Goal: Task Accomplishment & Management: Use online tool/utility

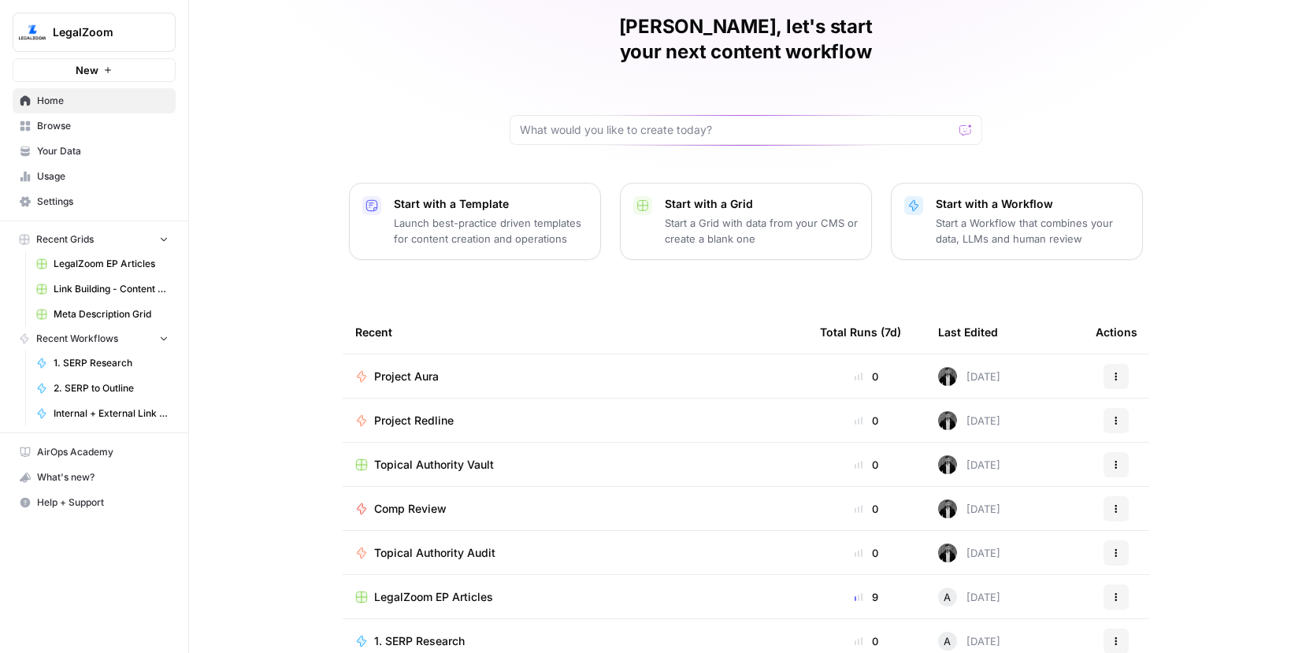
scroll to position [72, 0]
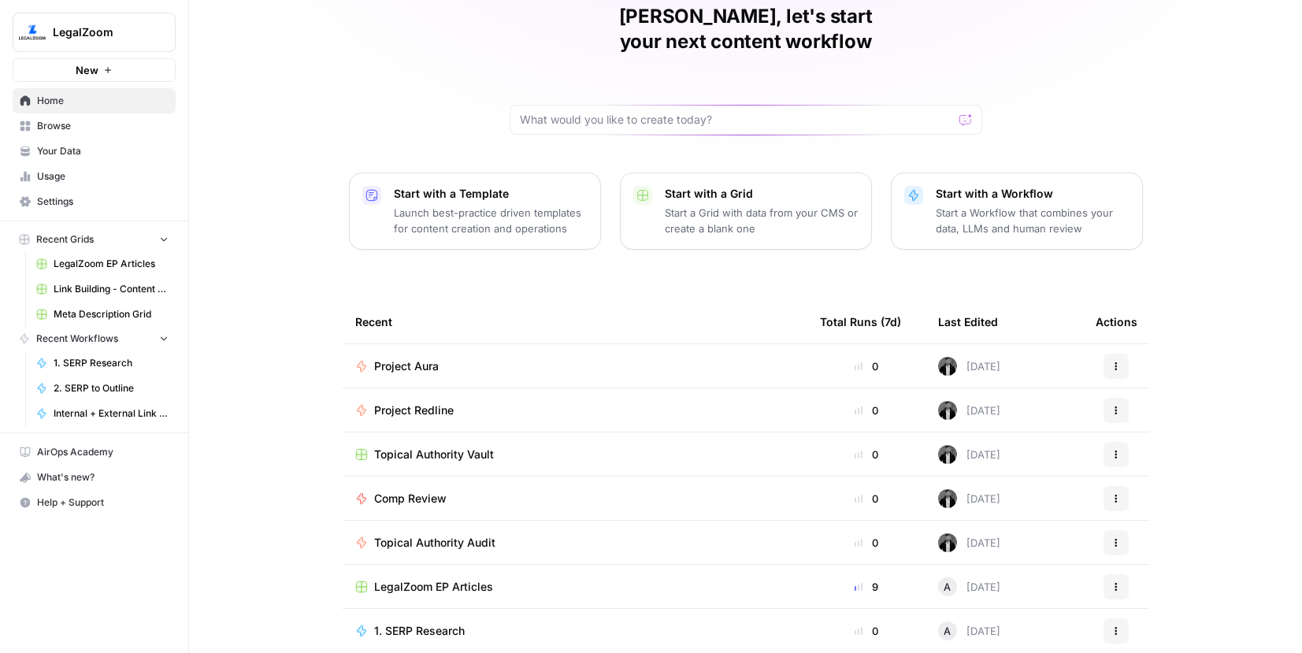
click at [112, 121] on span "Browse" at bounding box center [103, 126] width 132 height 14
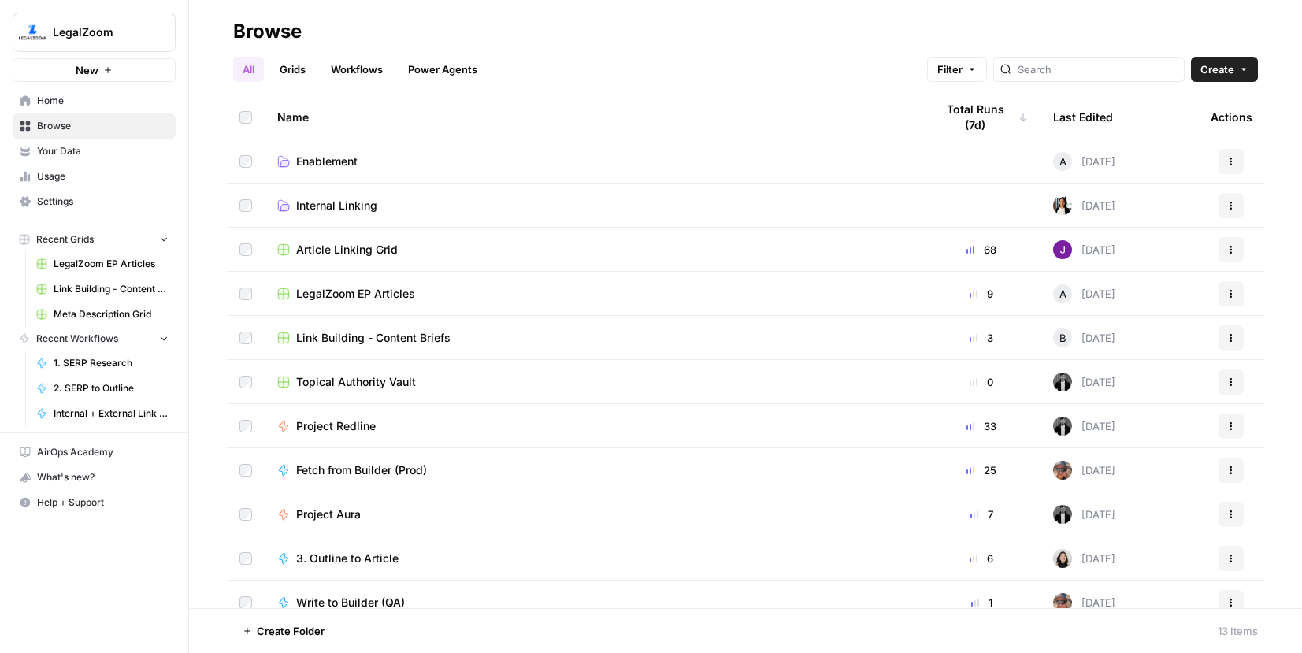
scroll to position [105, 0]
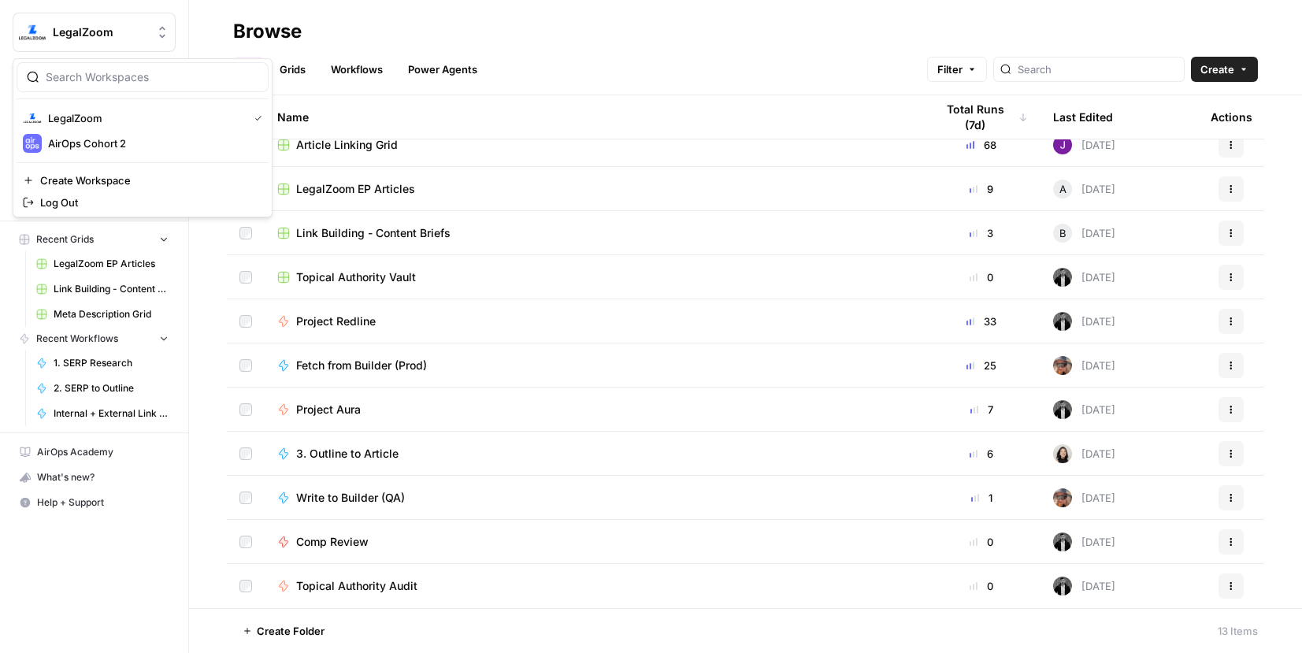
click at [119, 36] on span "LegalZoom" at bounding box center [100, 32] width 95 height 16
click at [106, 143] on span "AirOps Cohort 2" at bounding box center [152, 144] width 208 height 16
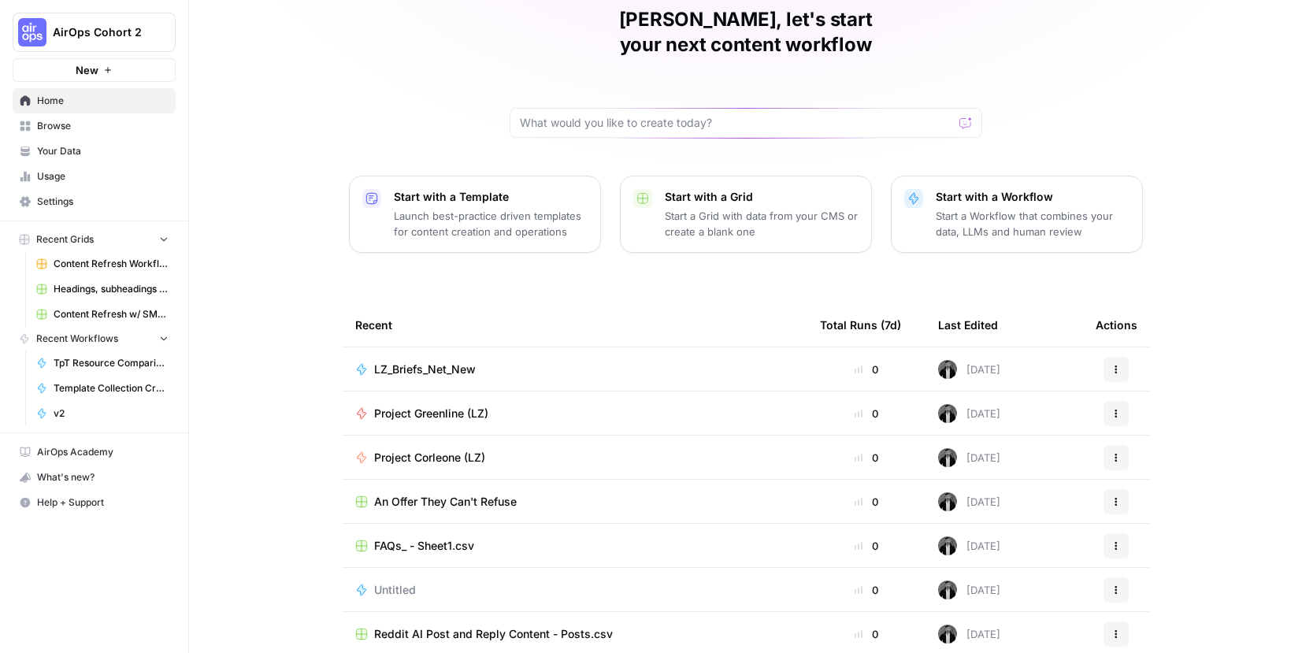
scroll to position [72, 0]
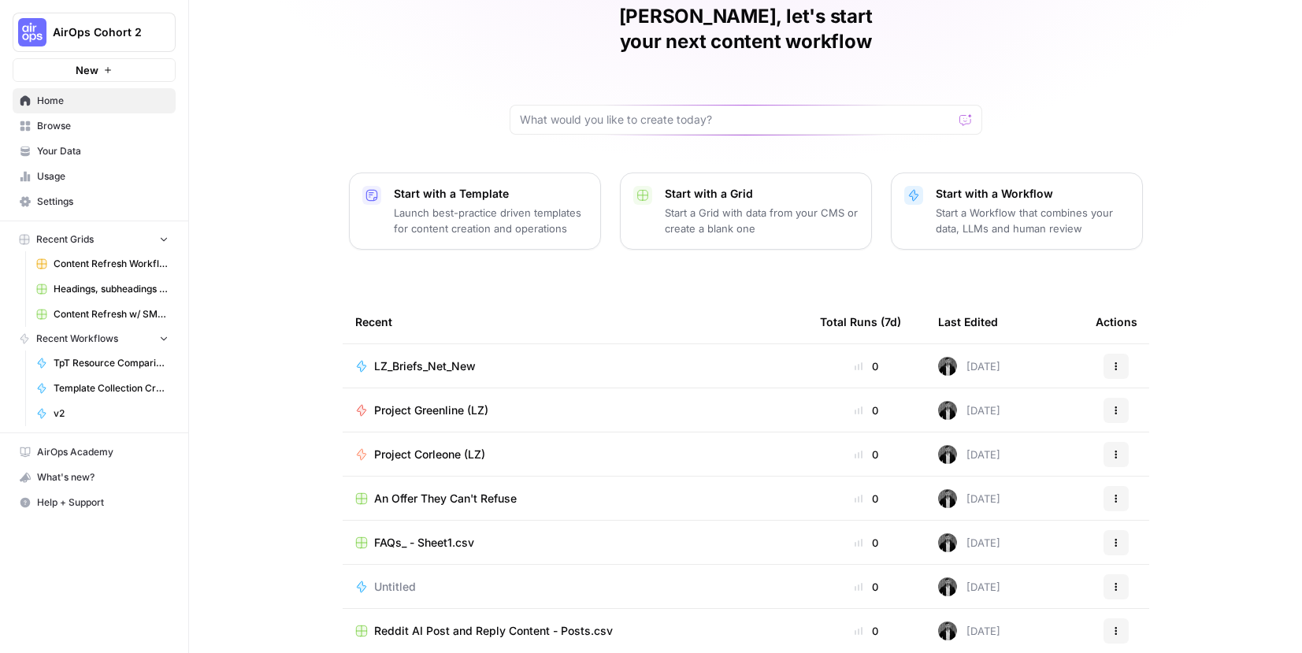
click at [84, 118] on link "Browse" at bounding box center [94, 125] width 163 height 25
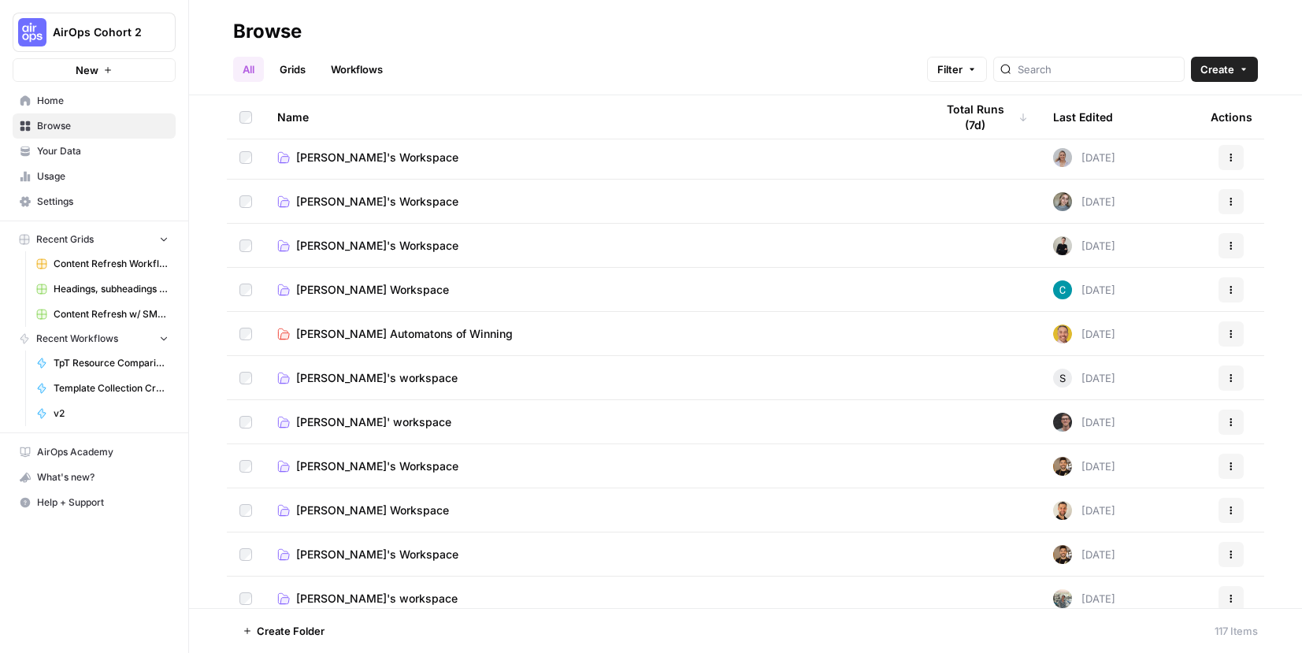
scroll to position [568, 0]
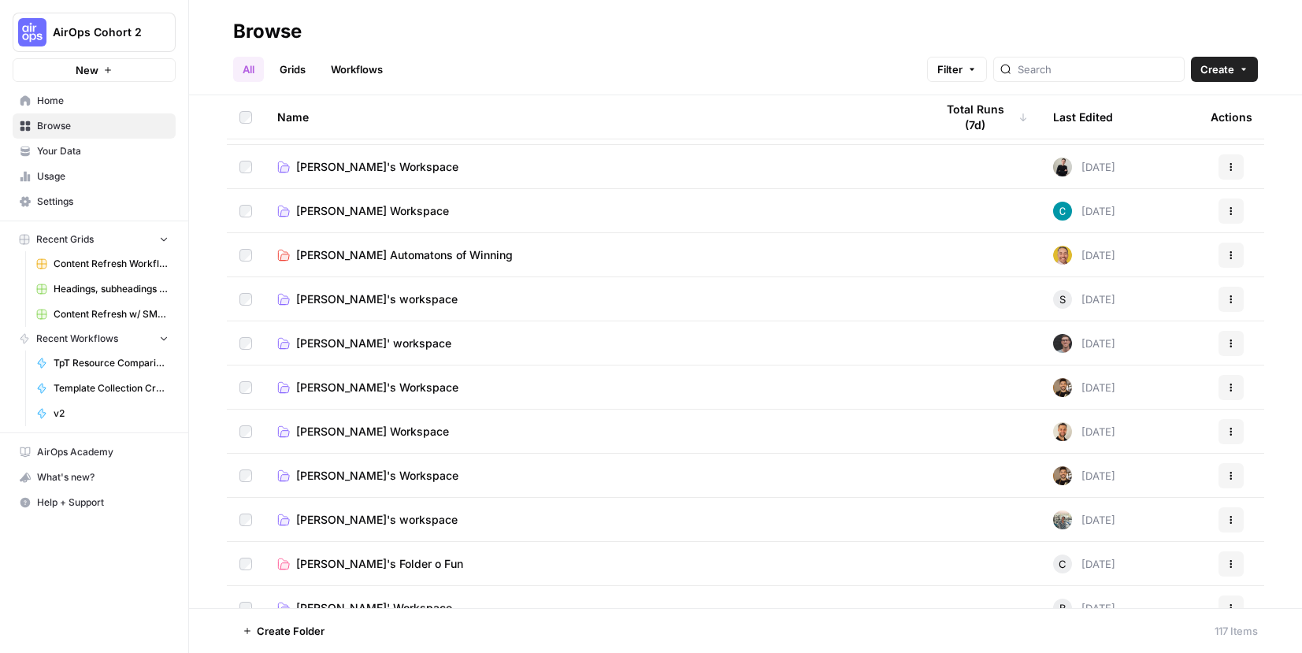
click at [475, 444] on td "Connor's Workspace" at bounding box center [594, 431] width 658 height 43
click at [407, 435] on link "Connor's Workspace" at bounding box center [593, 432] width 633 height 16
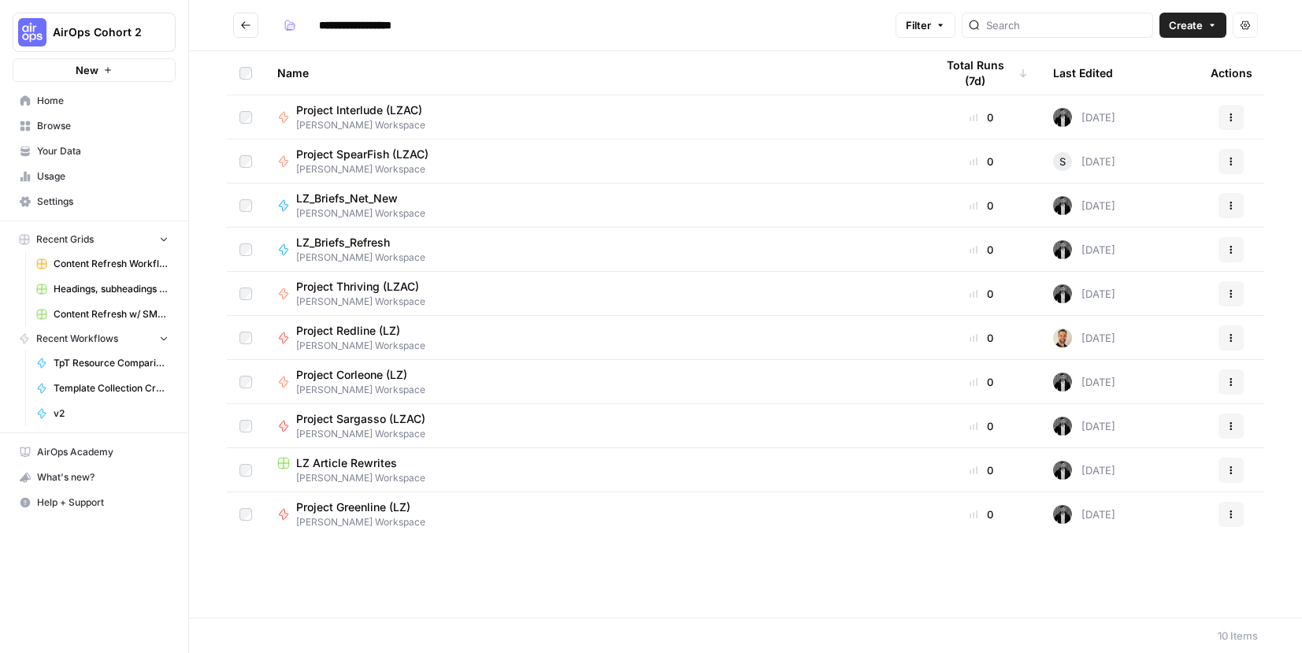
click at [462, 297] on div "Project Thriving (LZAC) Connor's Workspace" at bounding box center [593, 294] width 633 height 30
click at [469, 297] on div "Project Thriving (LZAC) Connor's Workspace" at bounding box center [593, 294] width 633 height 30
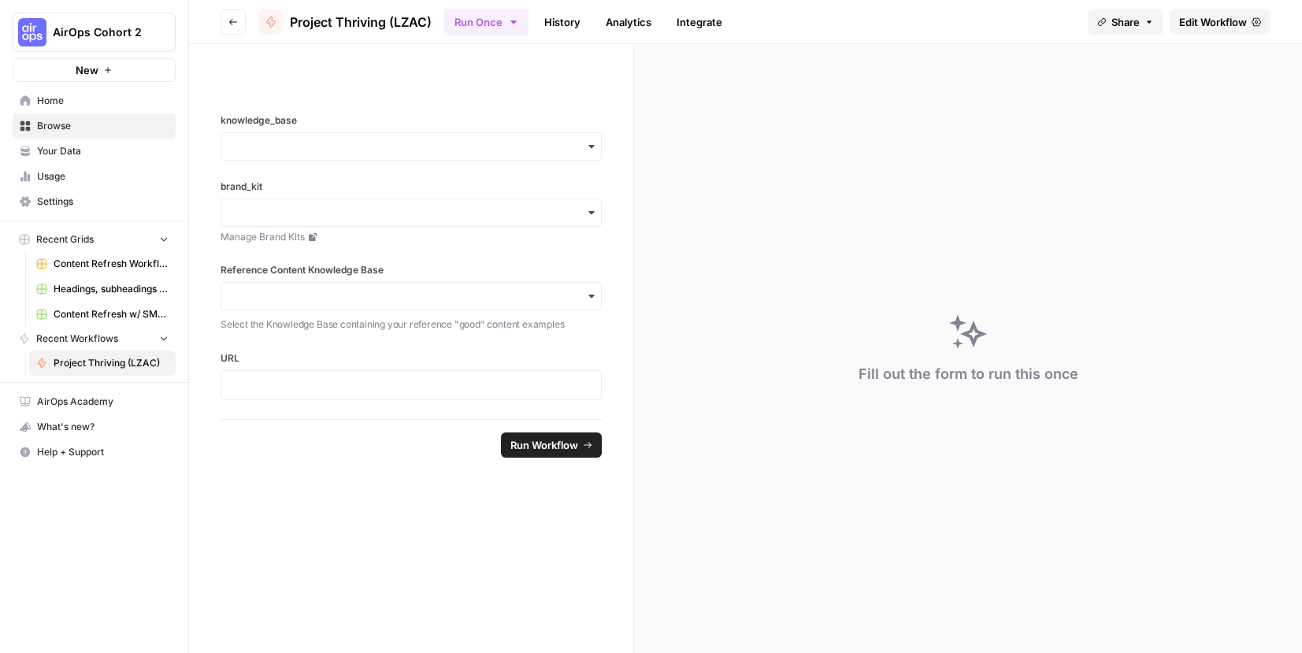
click at [1193, 13] on link "Edit Workflow" at bounding box center [1220, 21] width 101 height 25
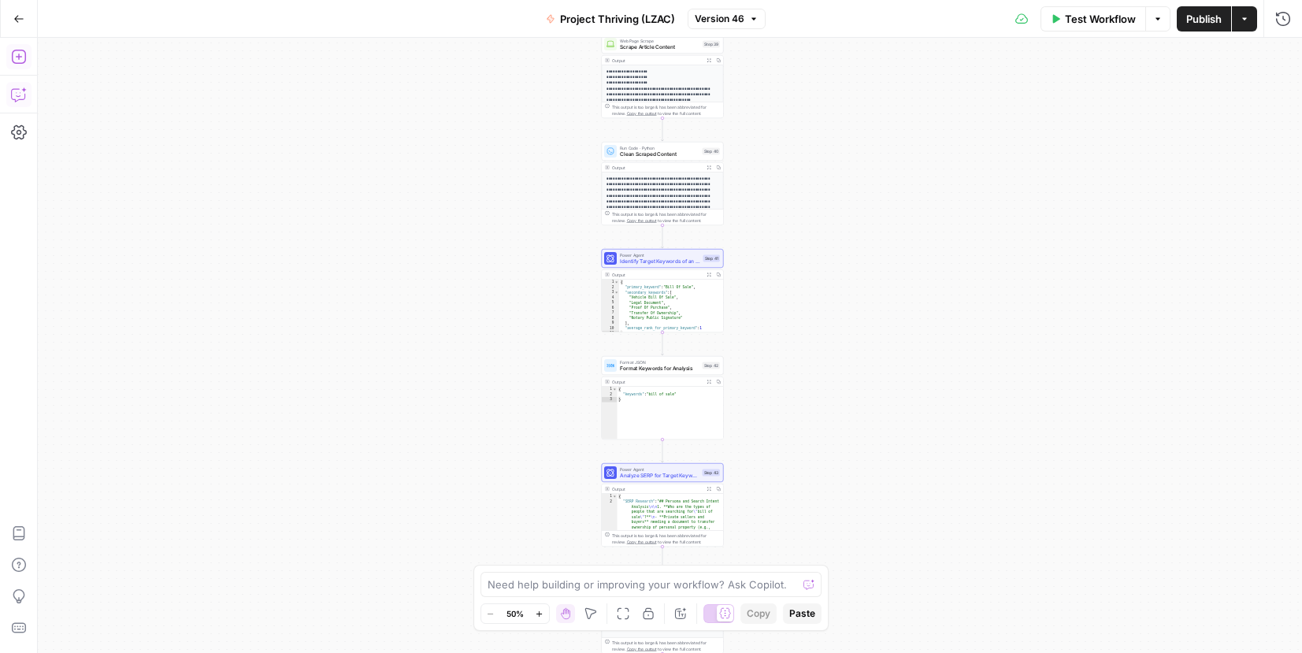
click at [1244, 19] on icon "button" at bounding box center [1244, 18] width 5 height 2
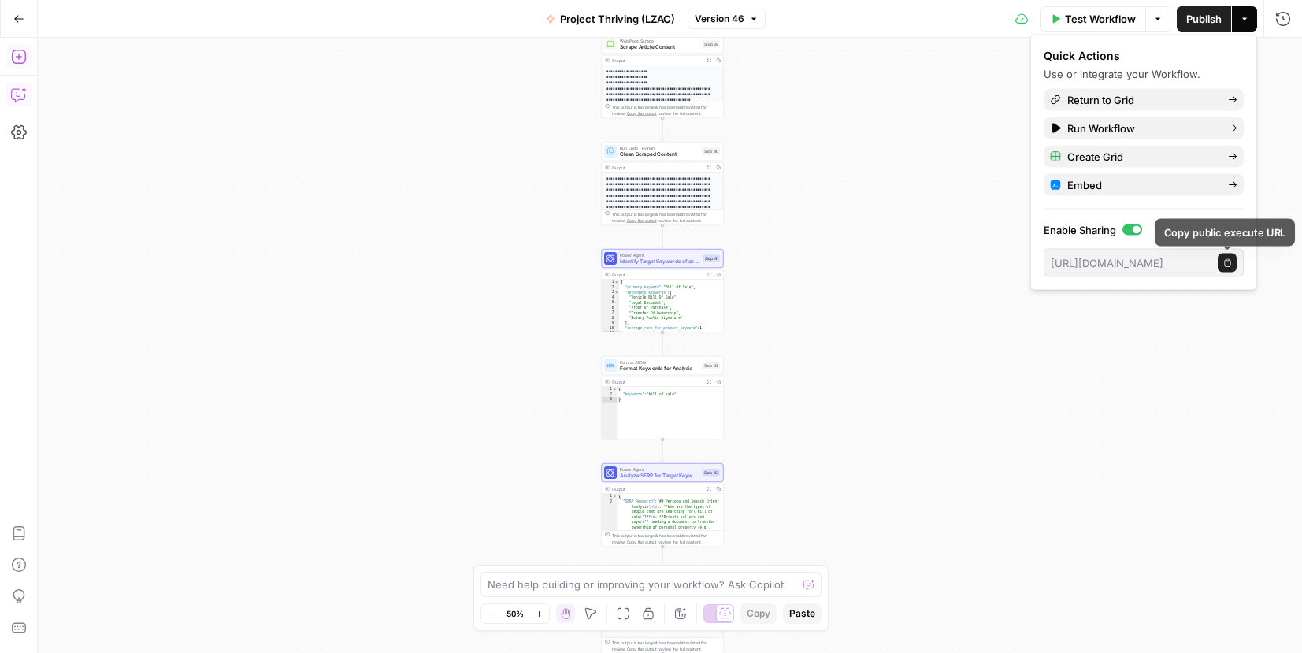
click at [1230, 265] on icon "button" at bounding box center [1227, 262] width 6 height 8
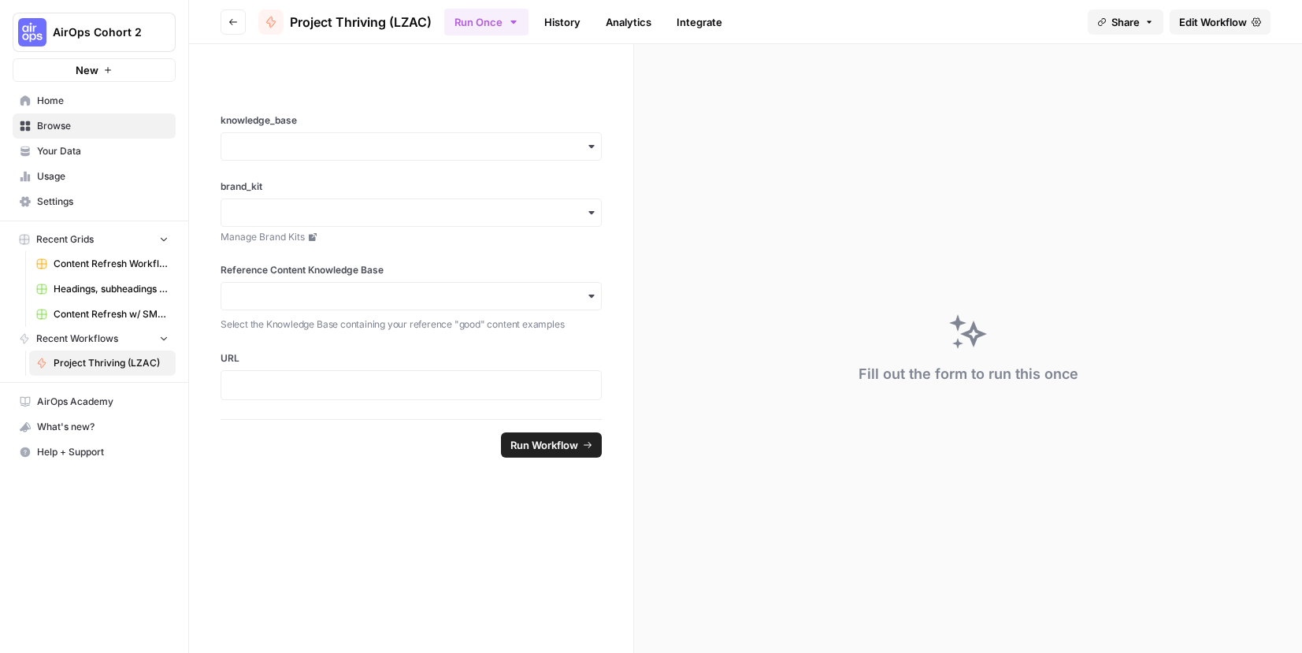
click at [1123, 32] on button "Share" at bounding box center [1126, 21] width 76 height 25
click at [1208, 30] on link "Edit Workflow" at bounding box center [1220, 21] width 101 height 25
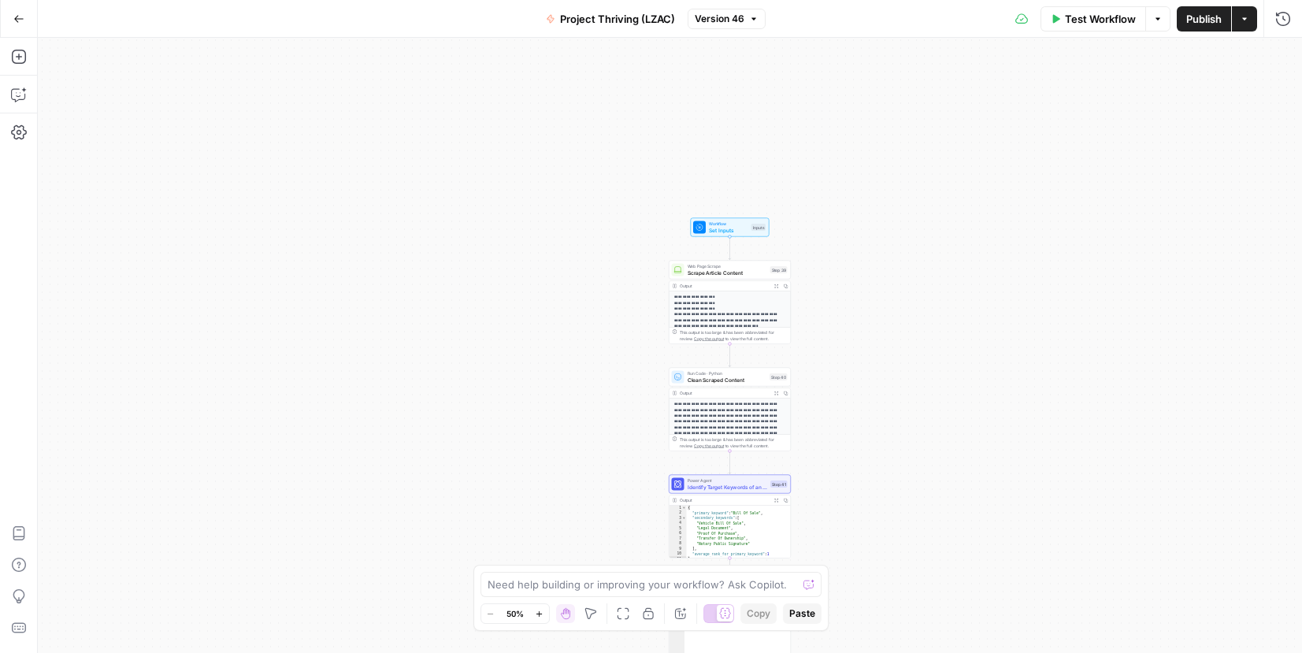
drag, startPoint x: 552, startPoint y: 143, endPoint x: 613, endPoint y: 215, distance: 94.5
click at [613, 215] on div "**********" at bounding box center [670, 345] width 1264 height 615
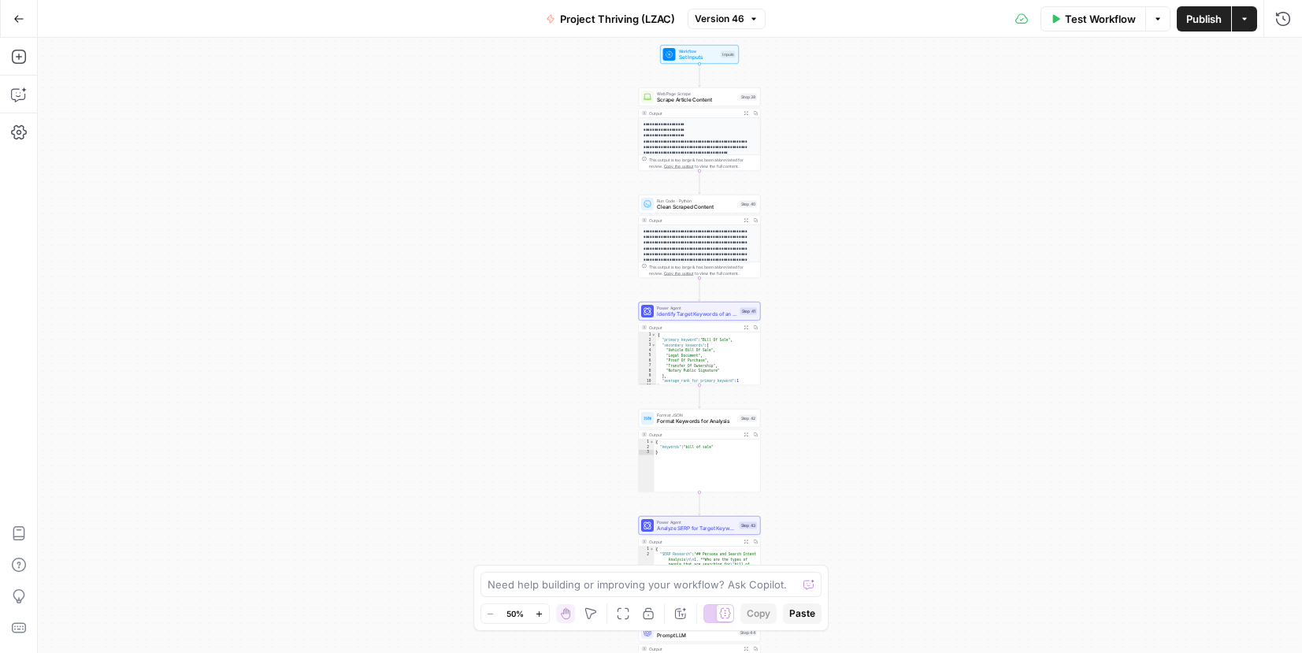
click at [587, 614] on icon "button" at bounding box center [590, 613] width 11 height 11
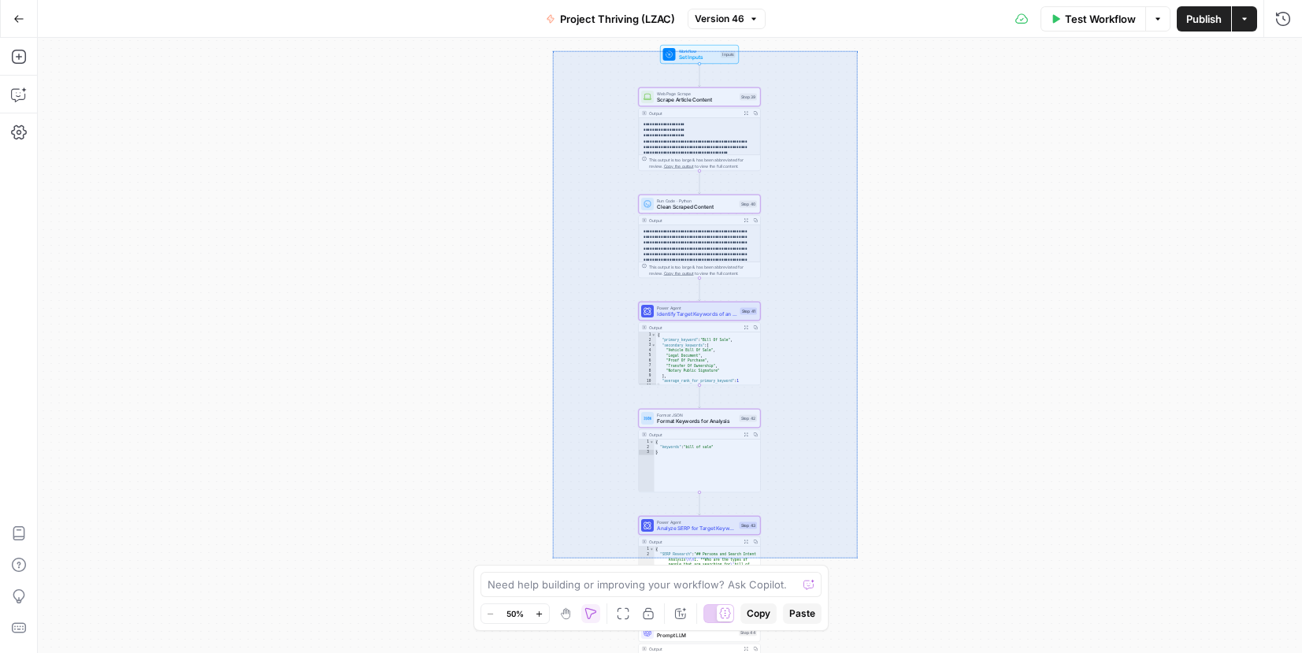
drag, startPoint x: 552, startPoint y: 50, endPoint x: 857, endPoint y: 558, distance: 591.9
click at [857, 558] on div "**********" at bounding box center [670, 345] width 1264 height 615
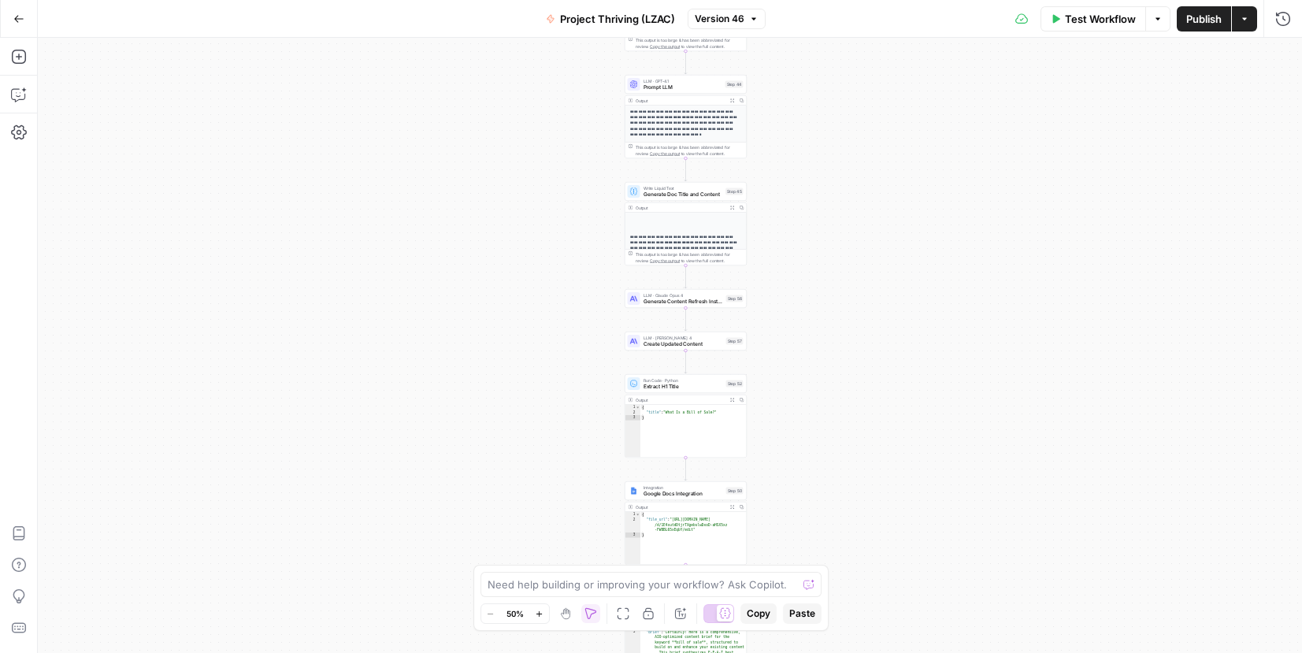
click at [592, 611] on icon "button" at bounding box center [591, 613] width 13 height 13
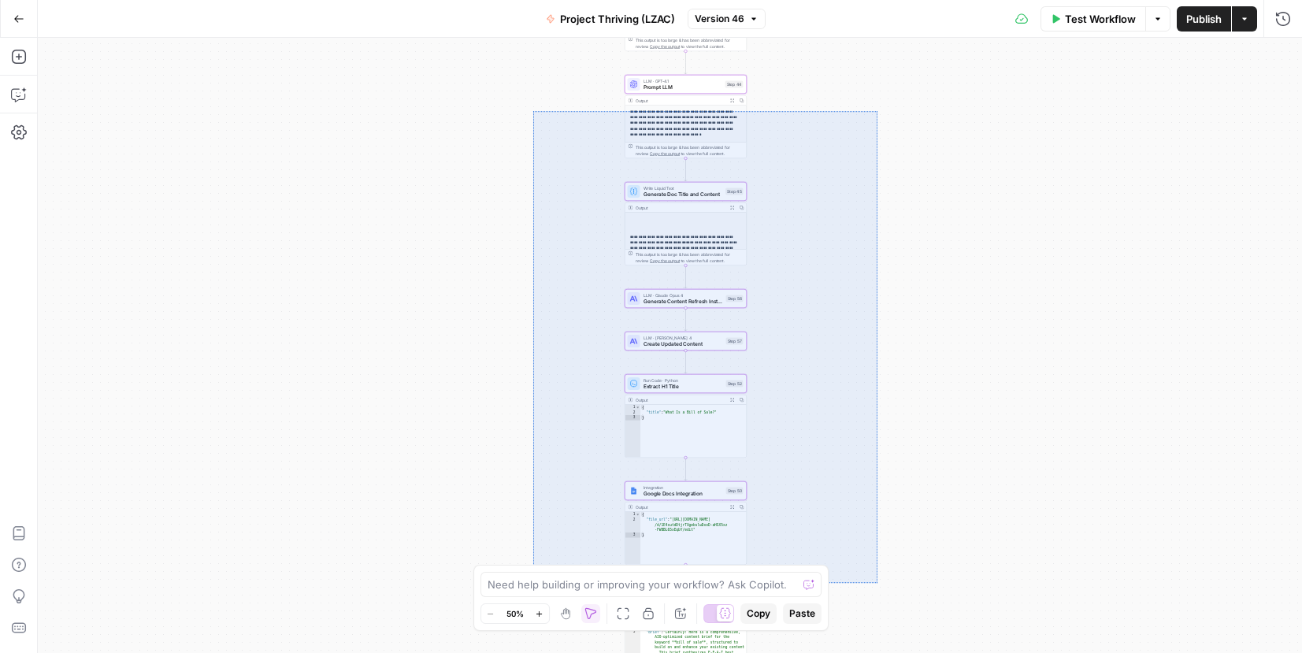
drag, startPoint x: 533, startPoint y: 111, endPoint x: 877, endPoint y: 583, distance: 584.2
click at [877, 583] on div "**********" at bounding box center [670, 345] width 1264 height 615
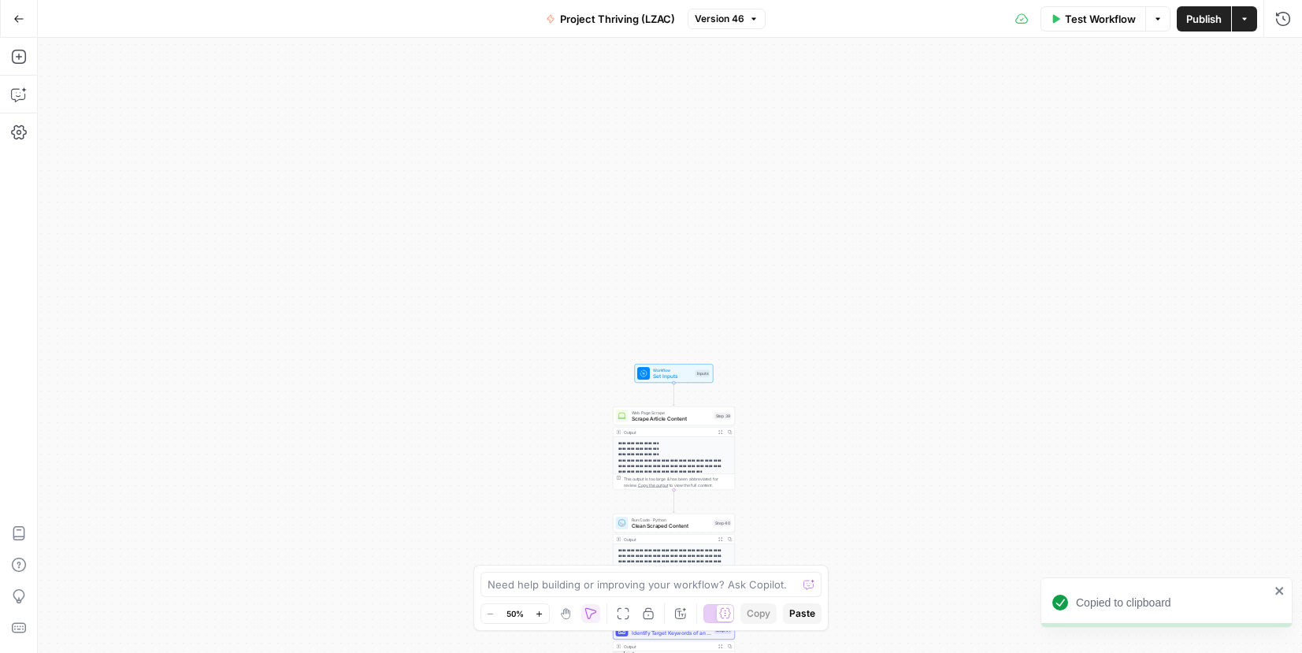
click at [548, 328] on div "**********" at bounding box center [670, 345] width 1264 height 615
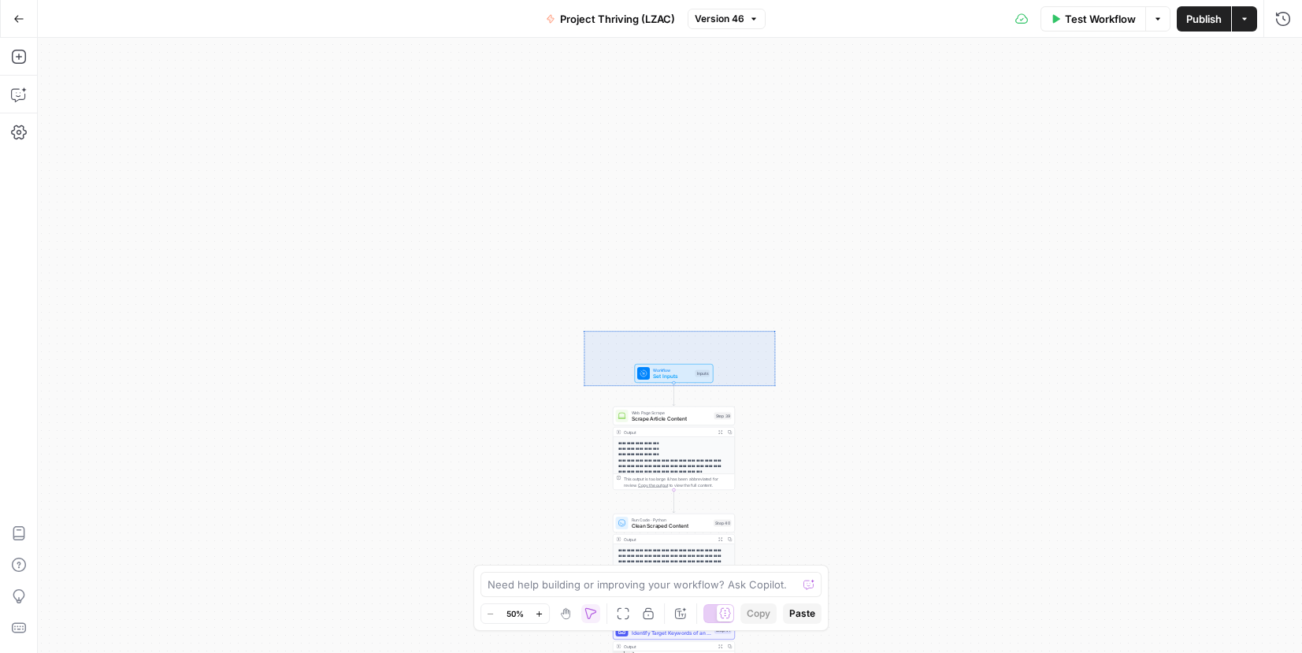
drag, startPoint x: 584, startPoint y: 331, endPoint x: 777, endPoint y: 388, distance: 201.4
click at [777, 388] on div "**********" at bounding box center [670, 345] width 1264 height 615
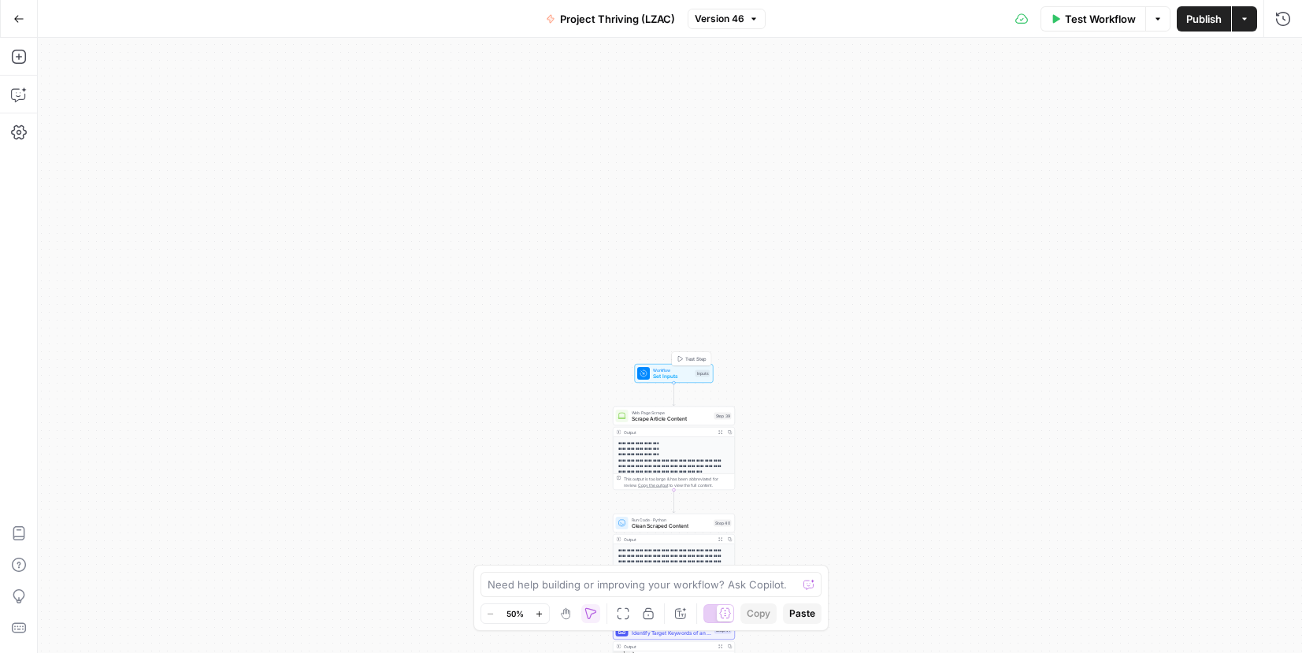
click at [674, 364] on div "Test Step" at bounding box center [692, 359] width 40 height 14
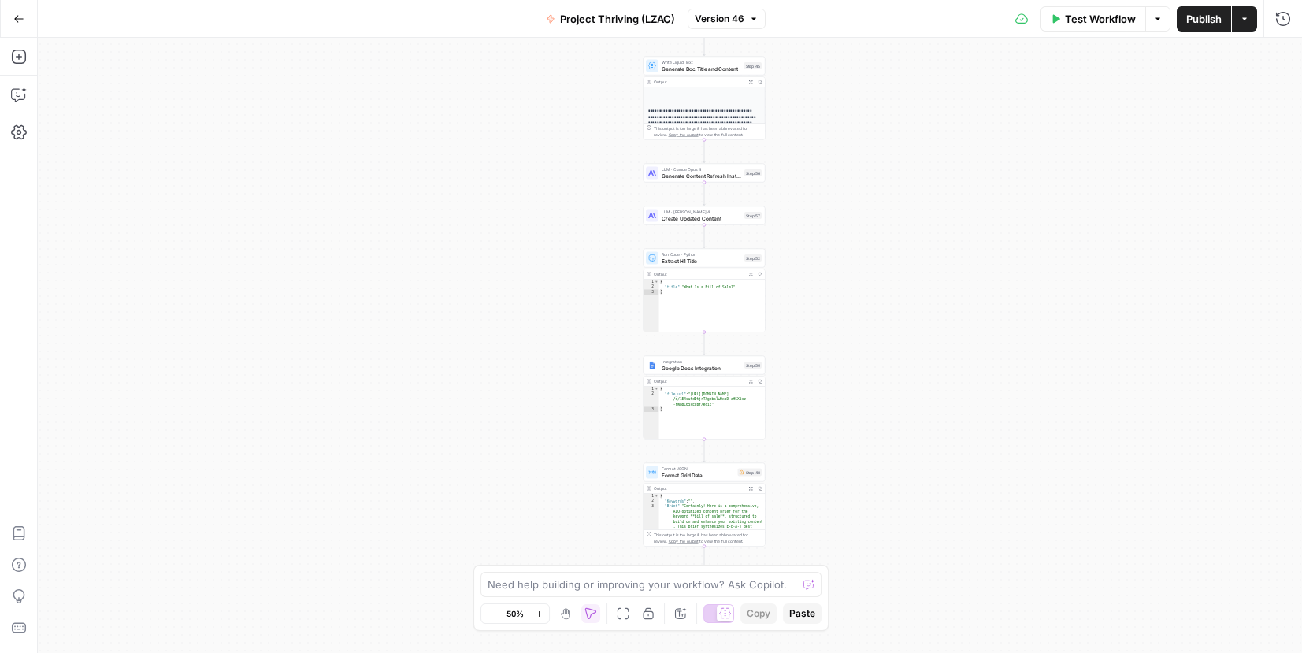
click at [1049, 216] on div "**********" at bounding box center [670, 345] width 1264 height 615
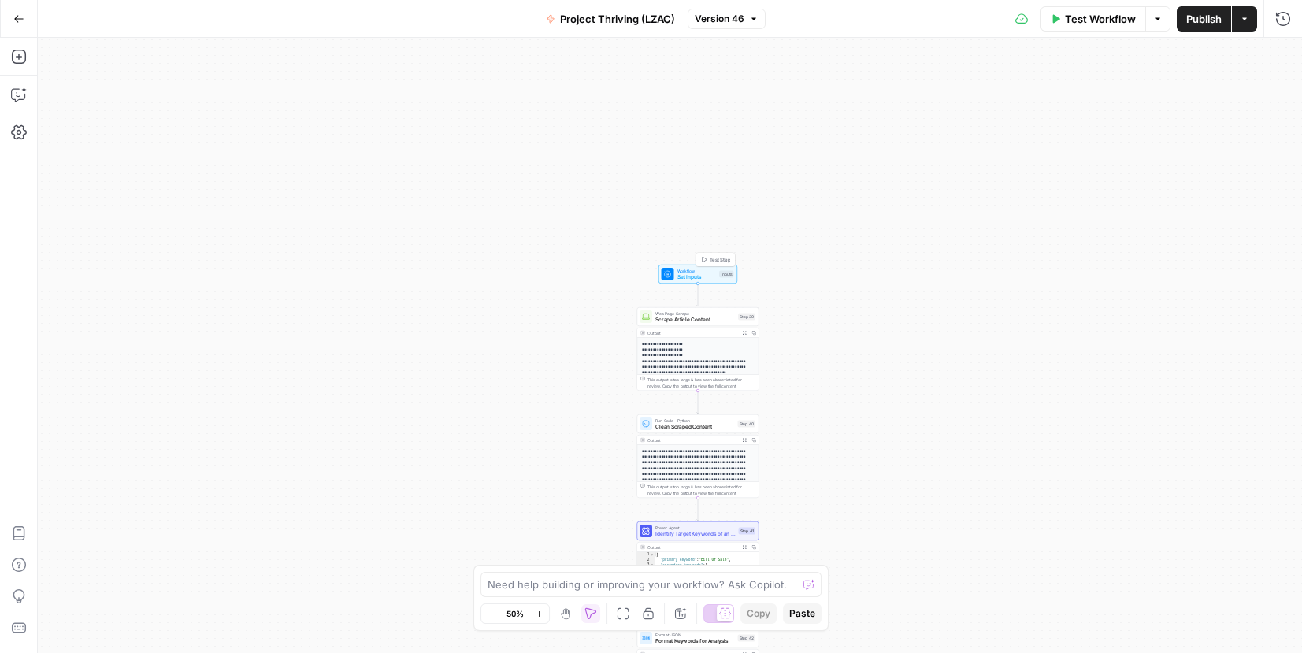
click at [690, 271] on span "Workflow" at bounding box center [697, 271] width 39 height 6
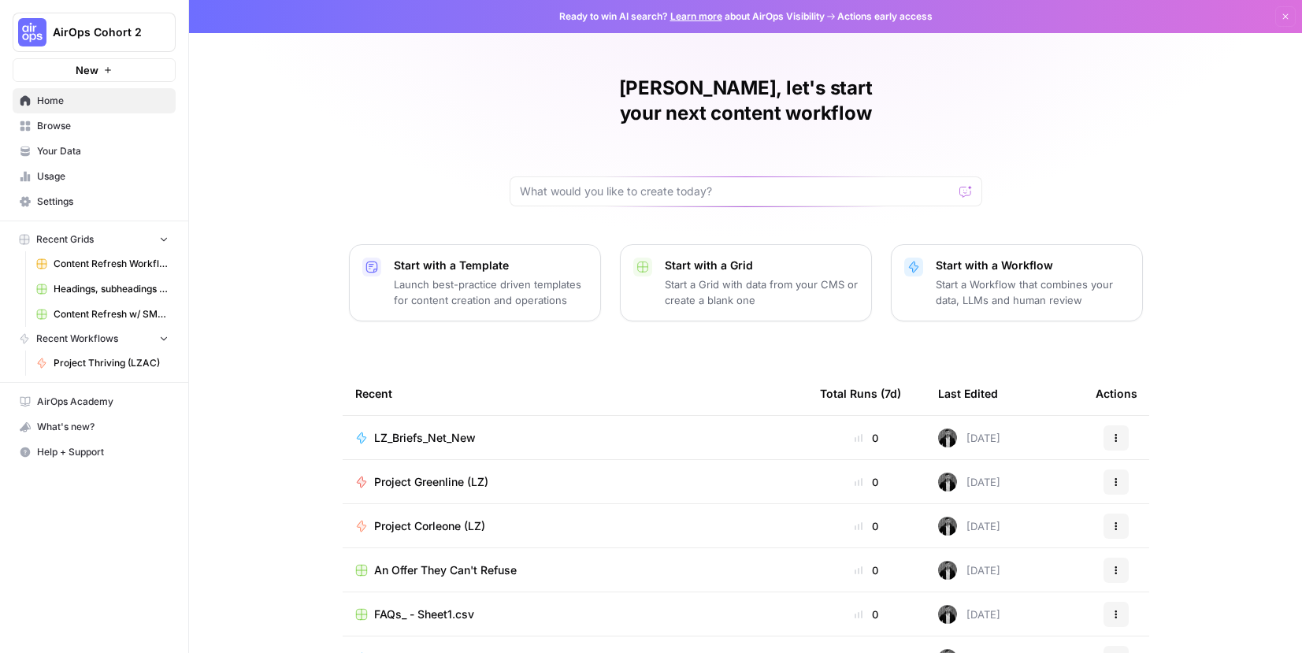
click at [106, 33] on span "AirOps Cohort 2" at bounding box center [100, 32] width 95 height 16
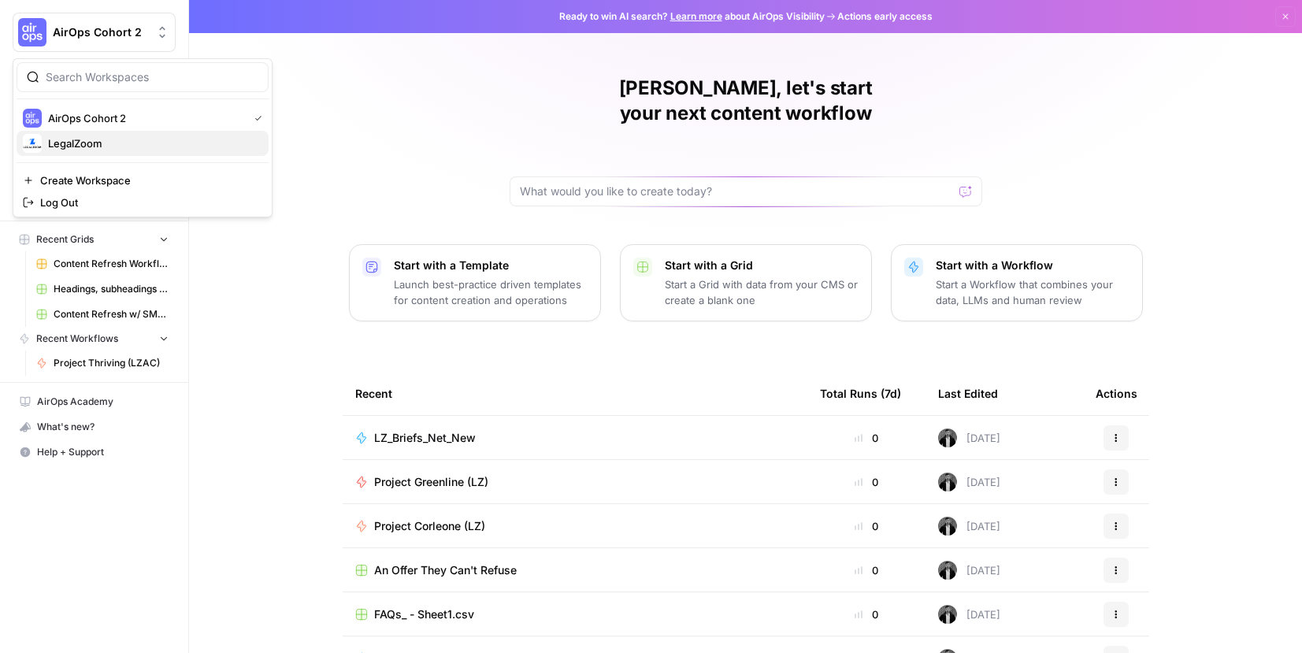
click at [103, 146] on span "LegalZoom" at bounding box center [152, 144] width 208 height 16
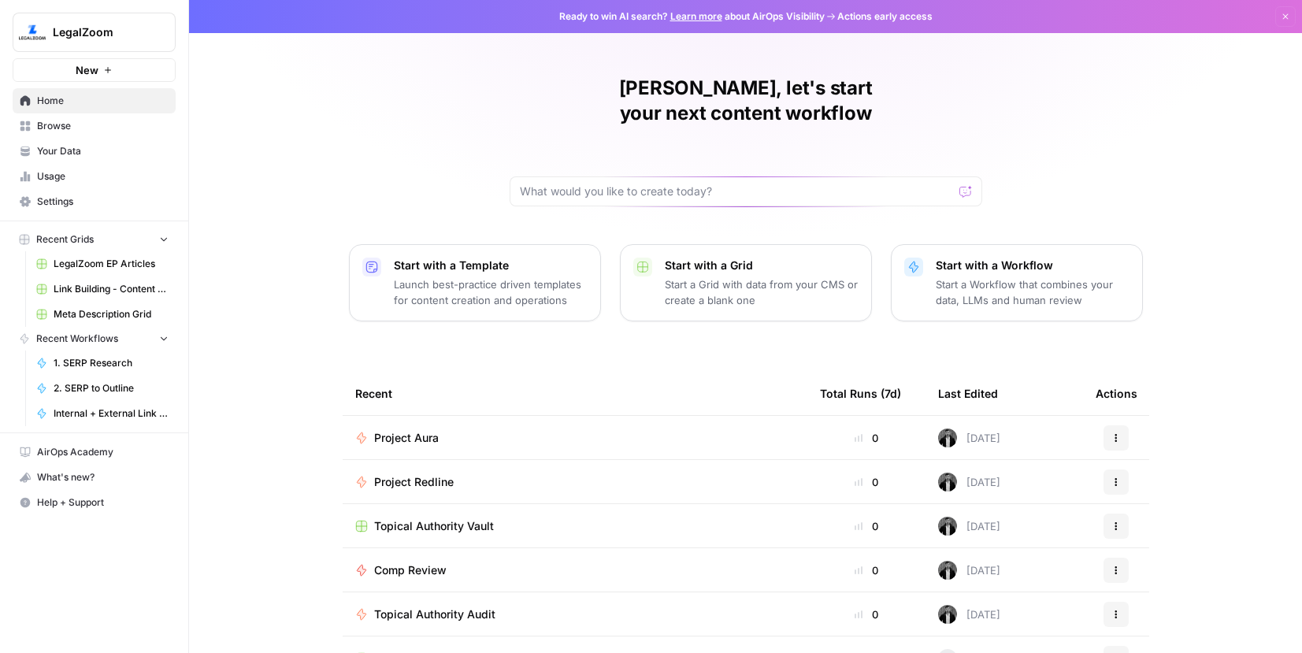
click at [85, 65] on span "New" at bounding box center [87, 70] width 23 height 16
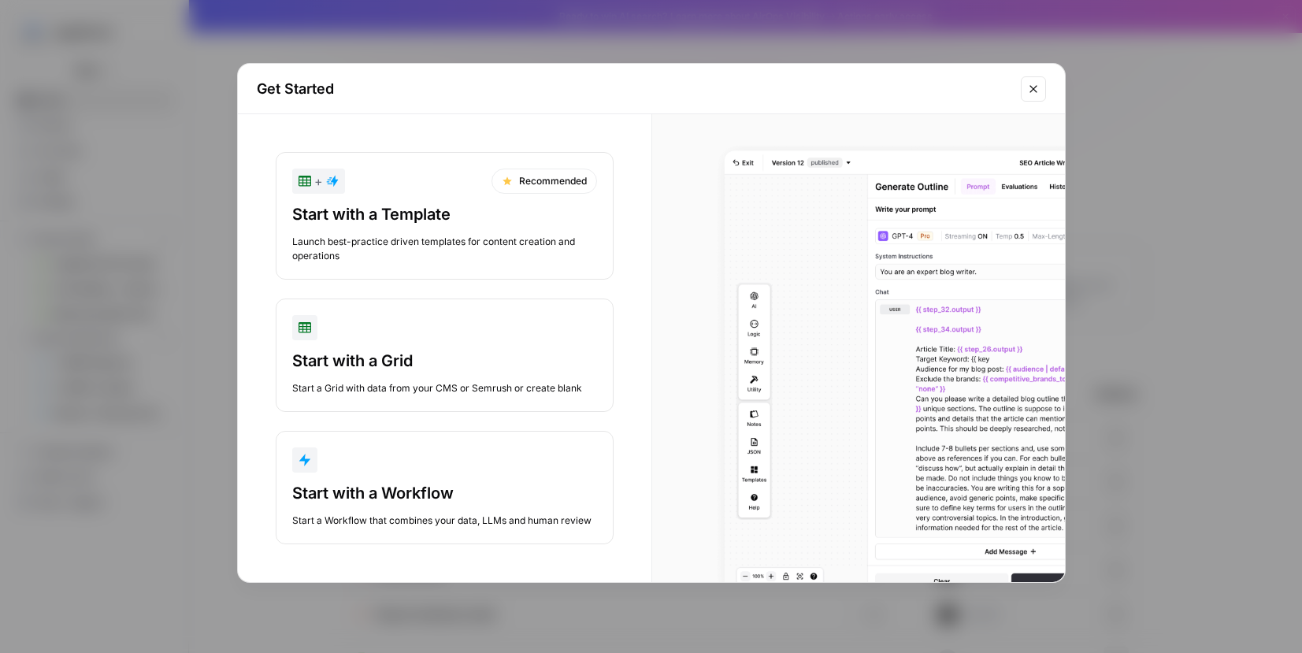
click at [433, 462] on div "button" at bounding box center [444, 459] width 305 height 25
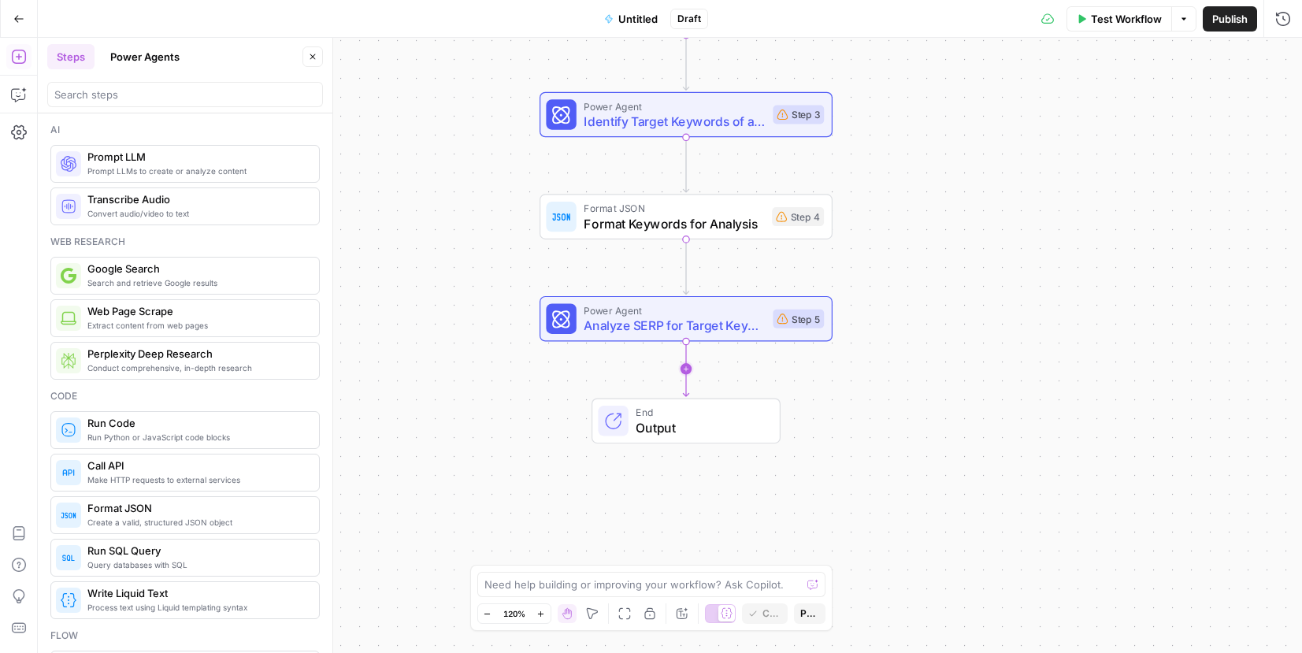
click at [686, 382] on icon "Edge from step_5 to end" at bounding box center [686, 369] width 6 height 55
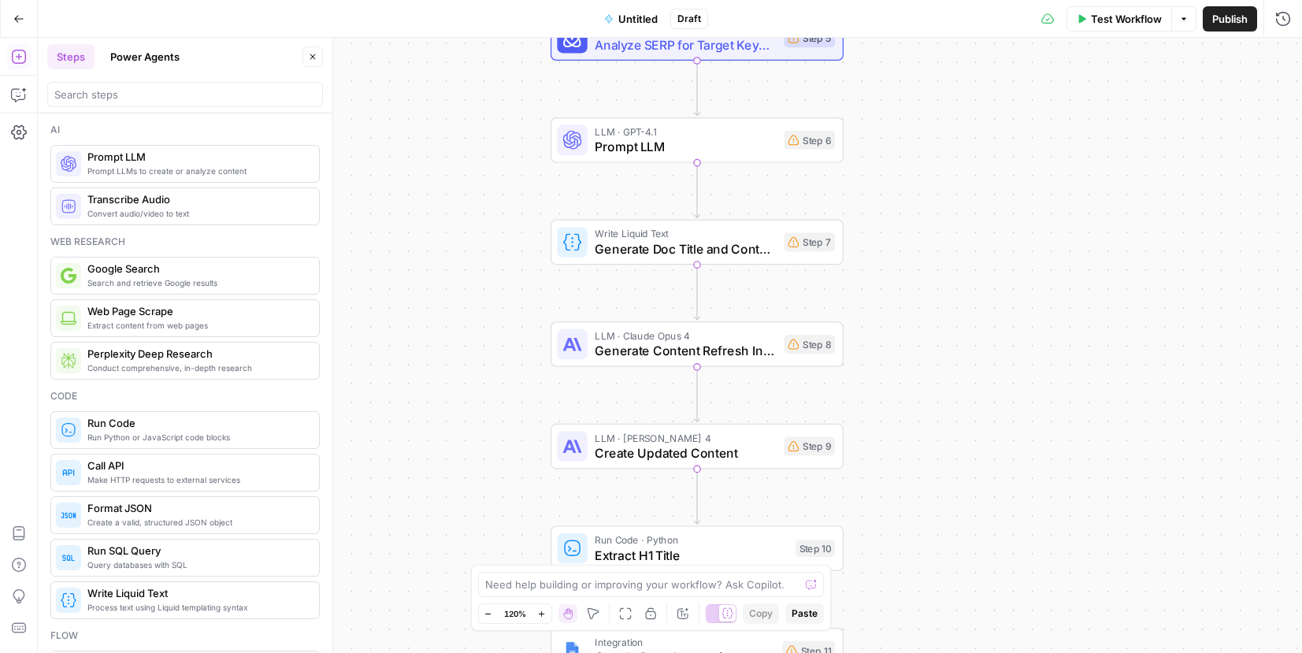
click at [596, 615] on icon "button" at bounding box center [593, 613] width 13 height 13
drag, startPoint x: 485, startPoint y: 153, endPoint x: 484, endPoint y: 270, distance: 117.4
click at [484, 270] on div "Workflow Set Inputs Inputs Web Page Scrape Scrape Article Content Step 1 Run Co…" at bounding box center [670, 345] width 1264 height 615
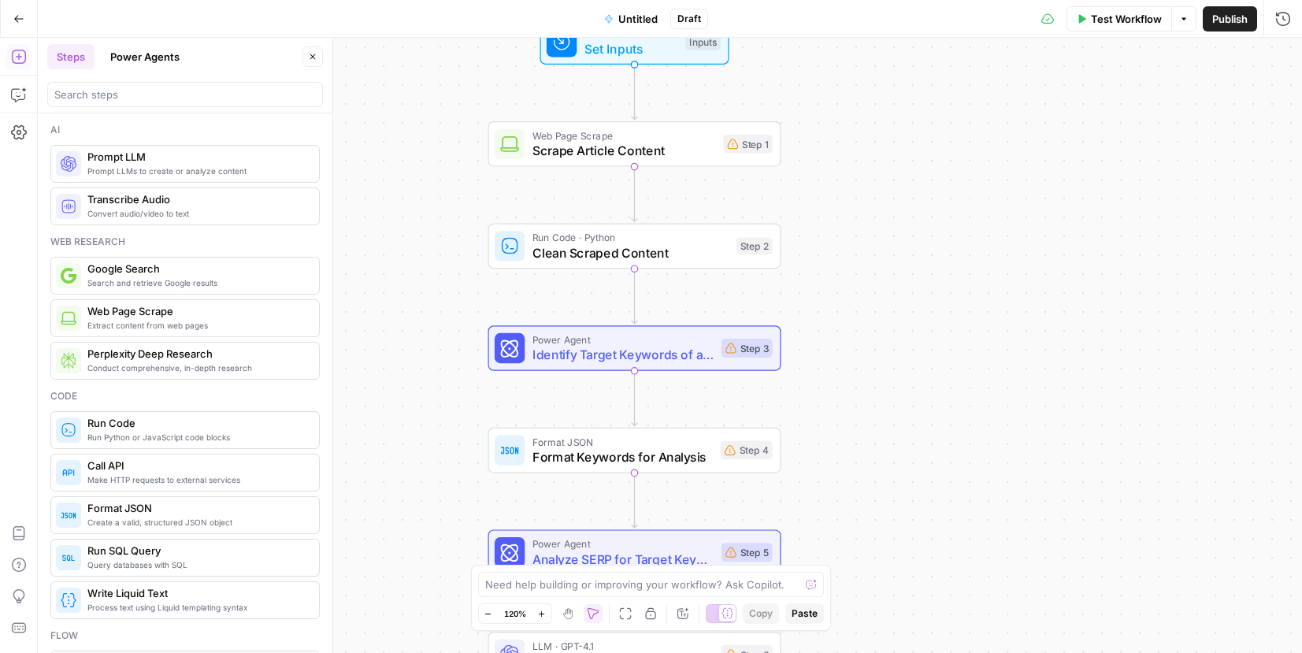
click at [642, 35] on div "Go Back Untitled Draft Test Workflow Options Publish Run History" at bounding box center [651, 18] width 1302 height 37
click at [643, 44] on span "Set Inputs" at bounding box center [632, 48] width 94 height 19
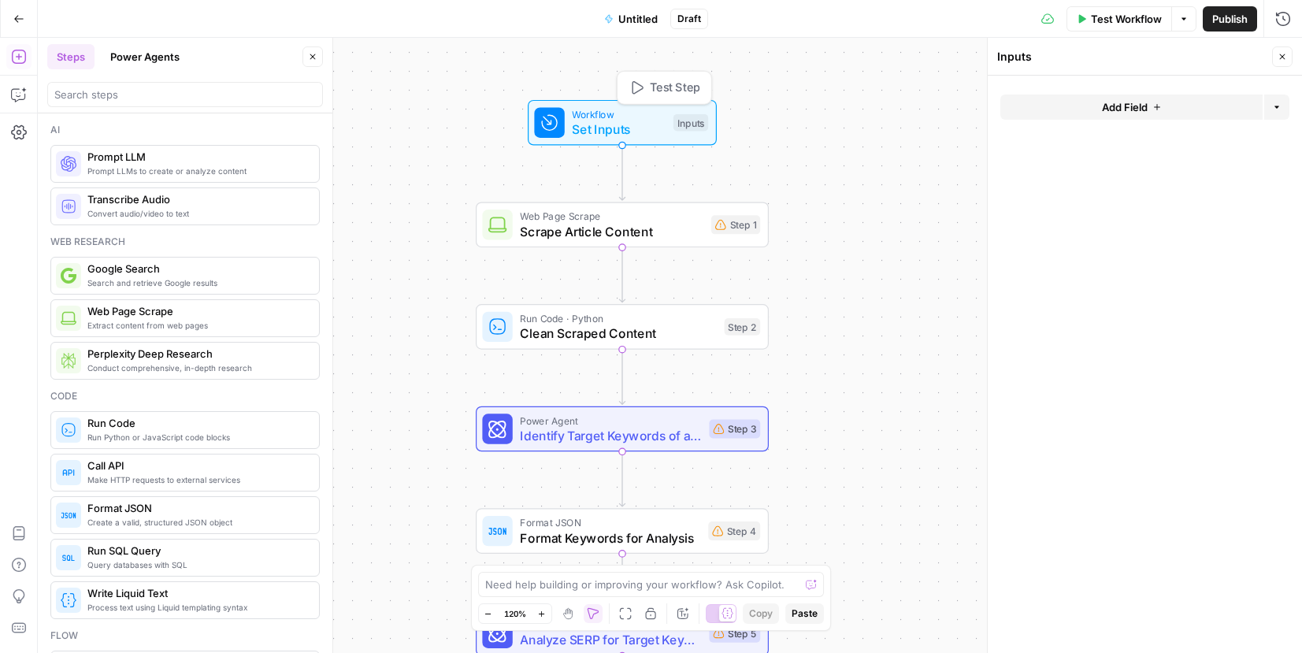
click at [640, 119] on span "Workflow" at bounding box center [619, 113] width 94 height 15
click at [1159, 110] on icon "button" at bounding box center [1157, 106] width 9 height 9
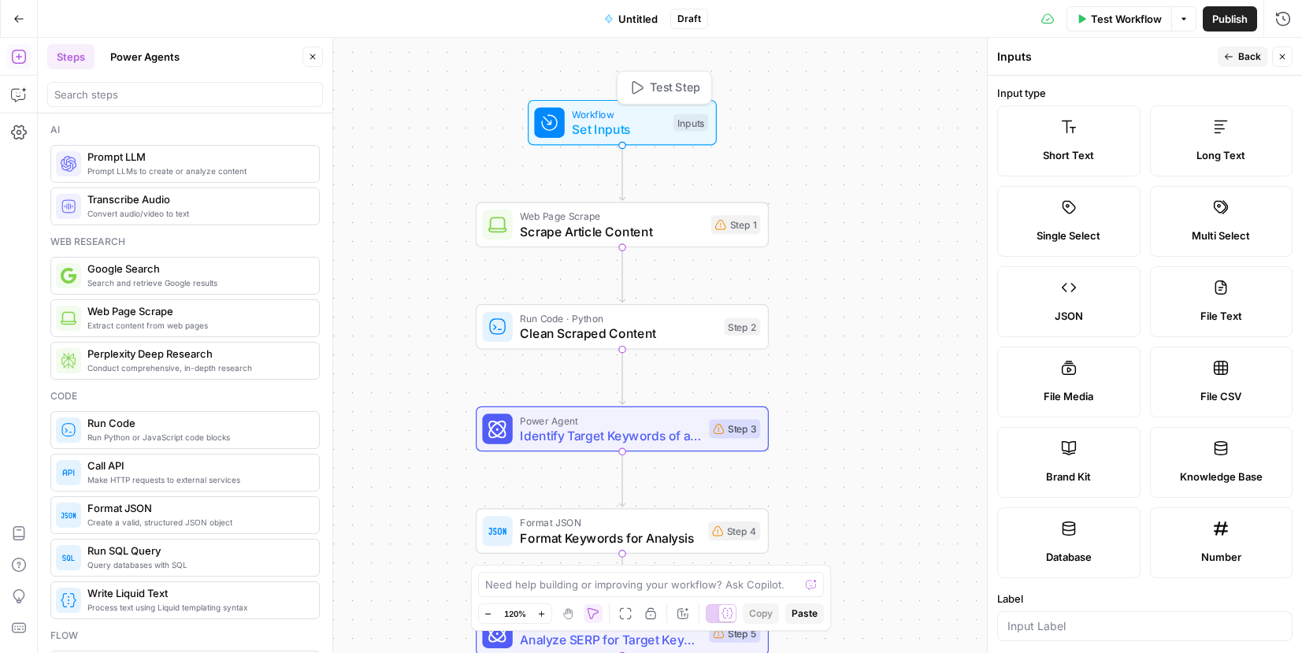
click at [654, 122] on span "Set Inputs" at bounding box center [619, 129] width 94 height 19
click at [1046, 139] on label "Short Text" at bounding box center [1068, 141] width 143 height 71
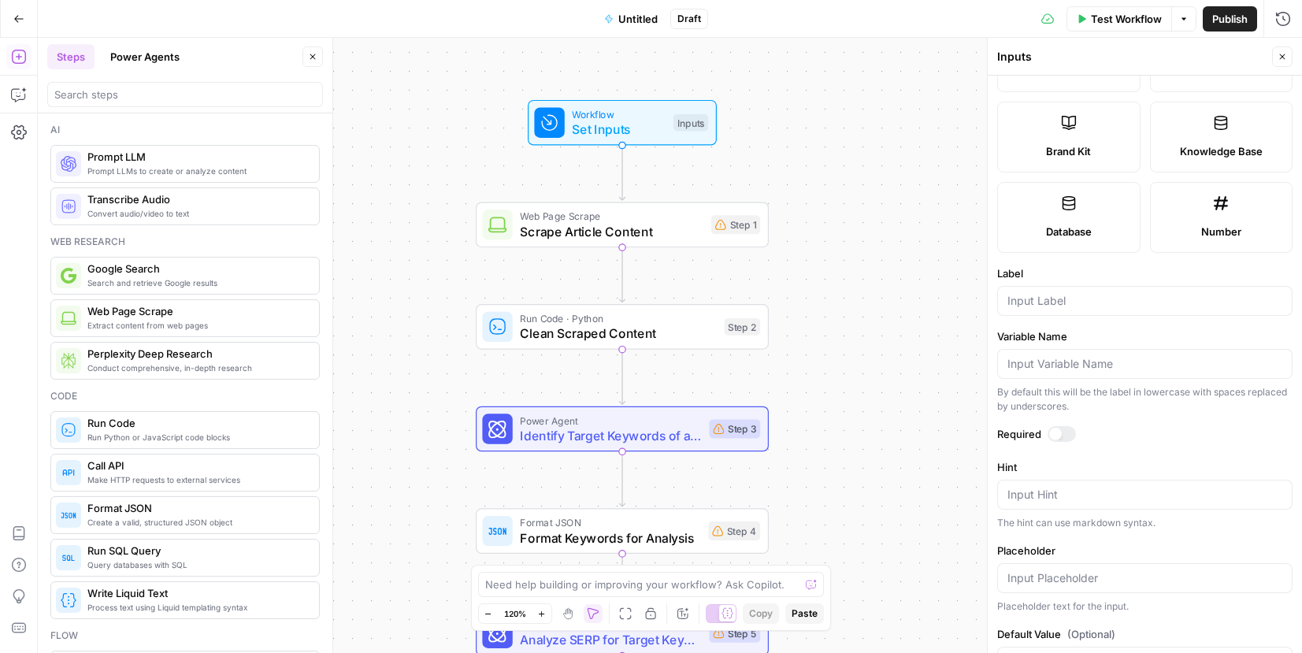
scroll to position [380, 0]
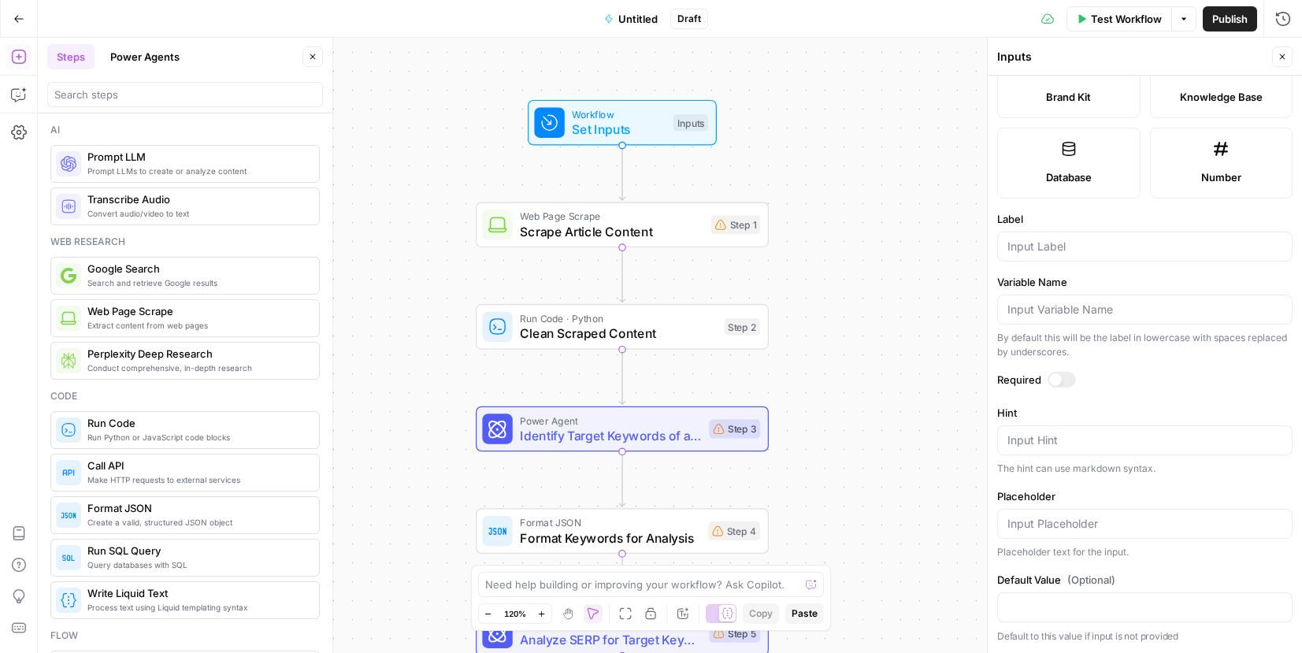
click at [1110, 258] on div at bounding box center [1144, 247] width 295 height 30
type input "U"
type input "knowledge_base"
click at [1062, 382] on div at bounding box center [1062, 380] width 28 height 16
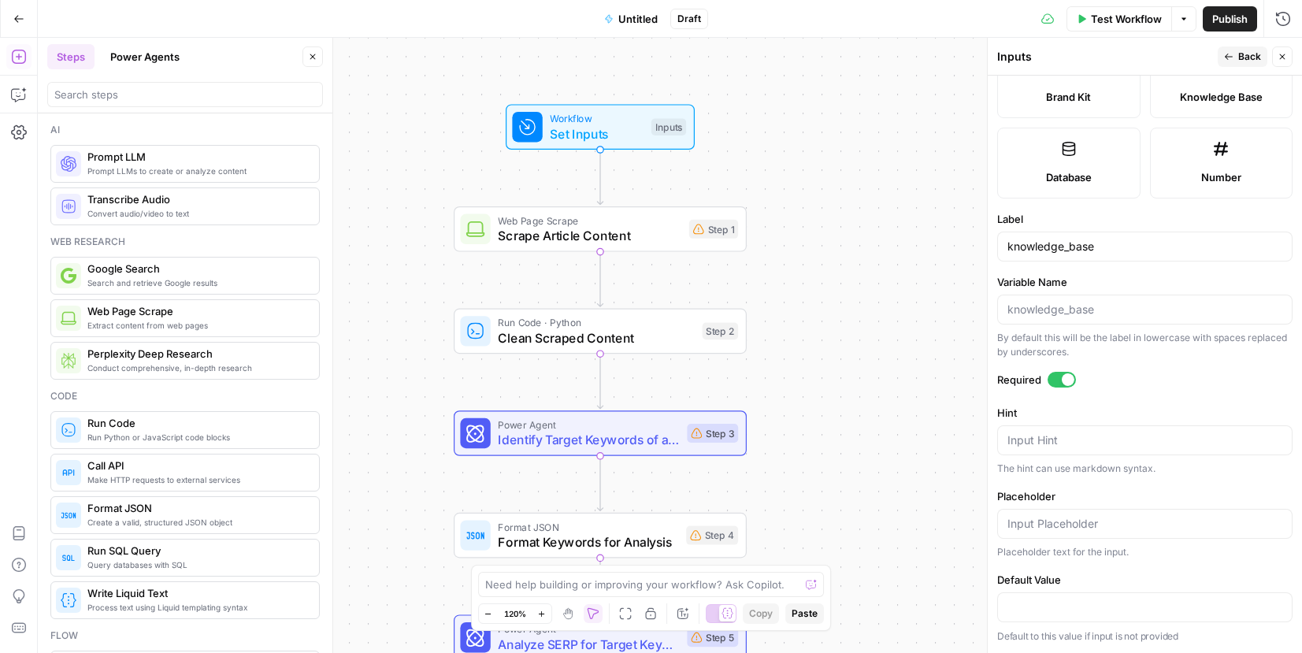
click at [1253, 54] on span "Back" at bounding box center [1250, 57] width 23 height 14
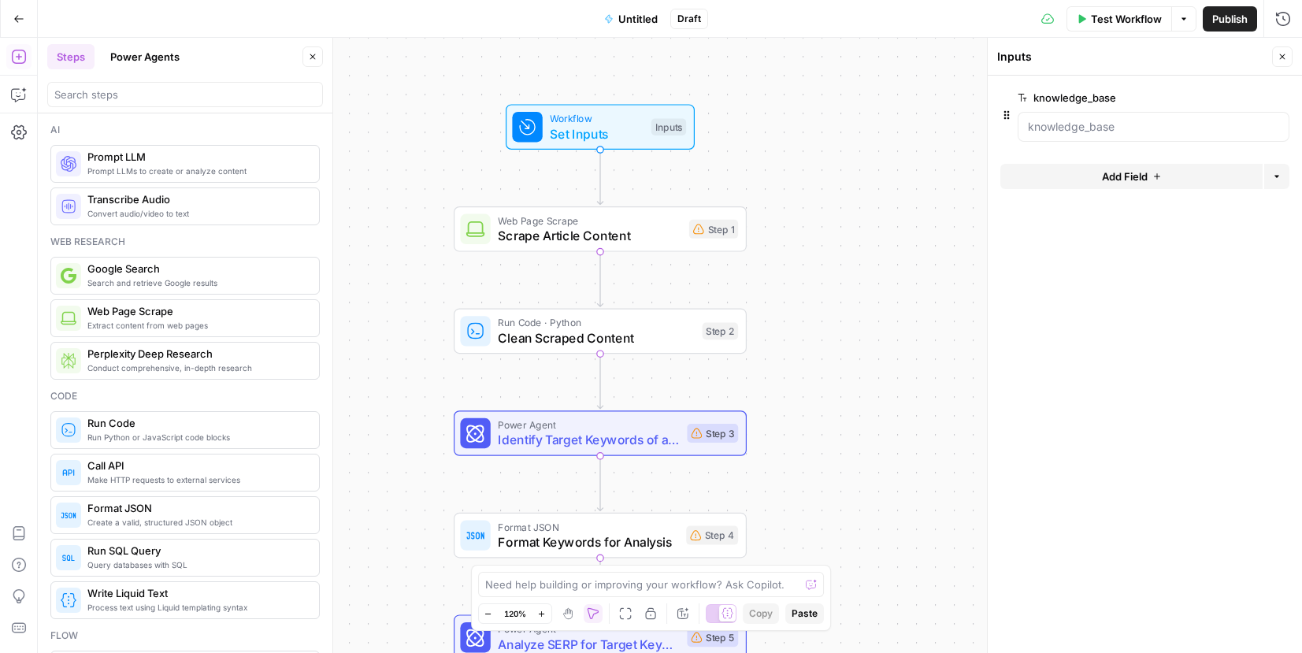
click at [1057, 170] on button "Add Field" at bounding box center [1132, 176] width 262 height 25
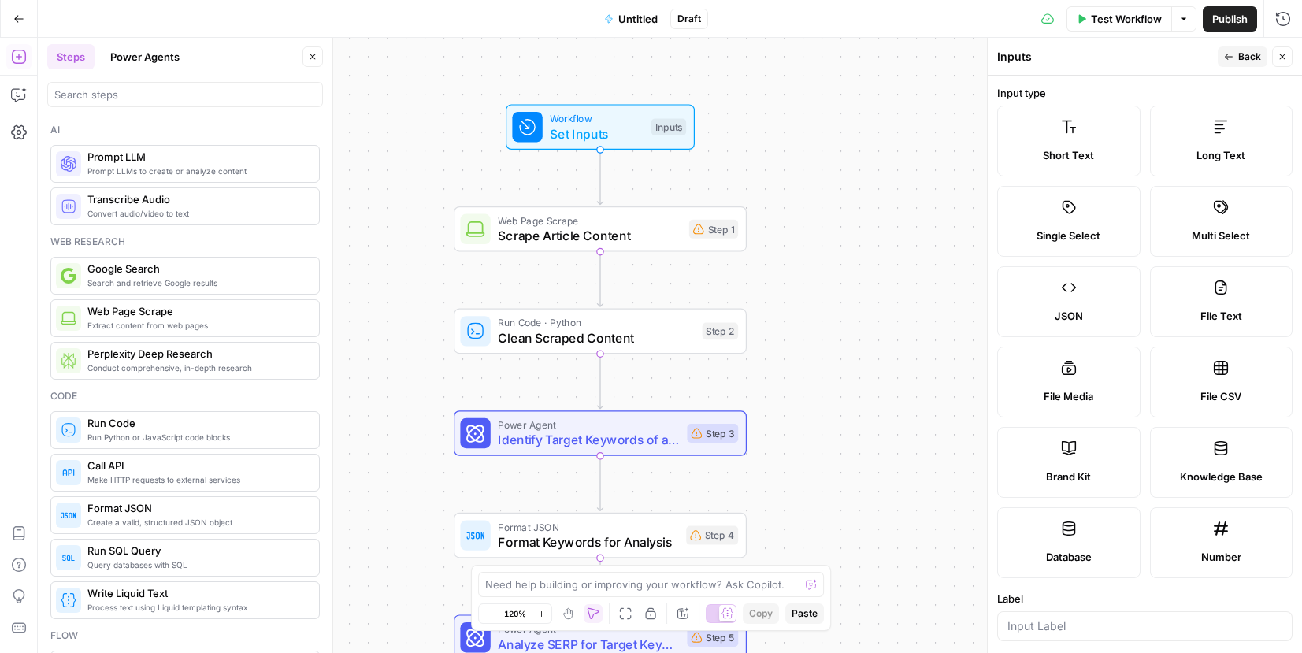
click at [1043, 187] on label "Single Select" at bounding box center [1068, 221] width 143 height 71
click at [1046, 162] on span "Short Text" at bounding box center [1068, 155] width 51 height 16
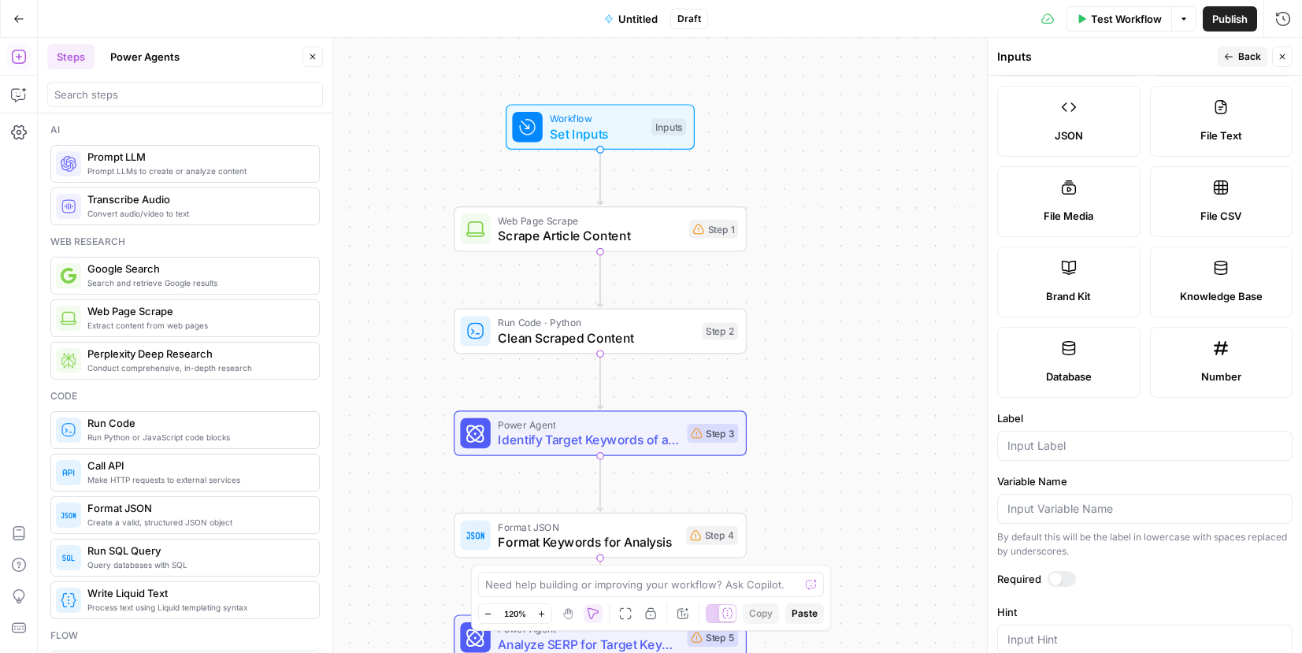
scroll to position [0, 0]
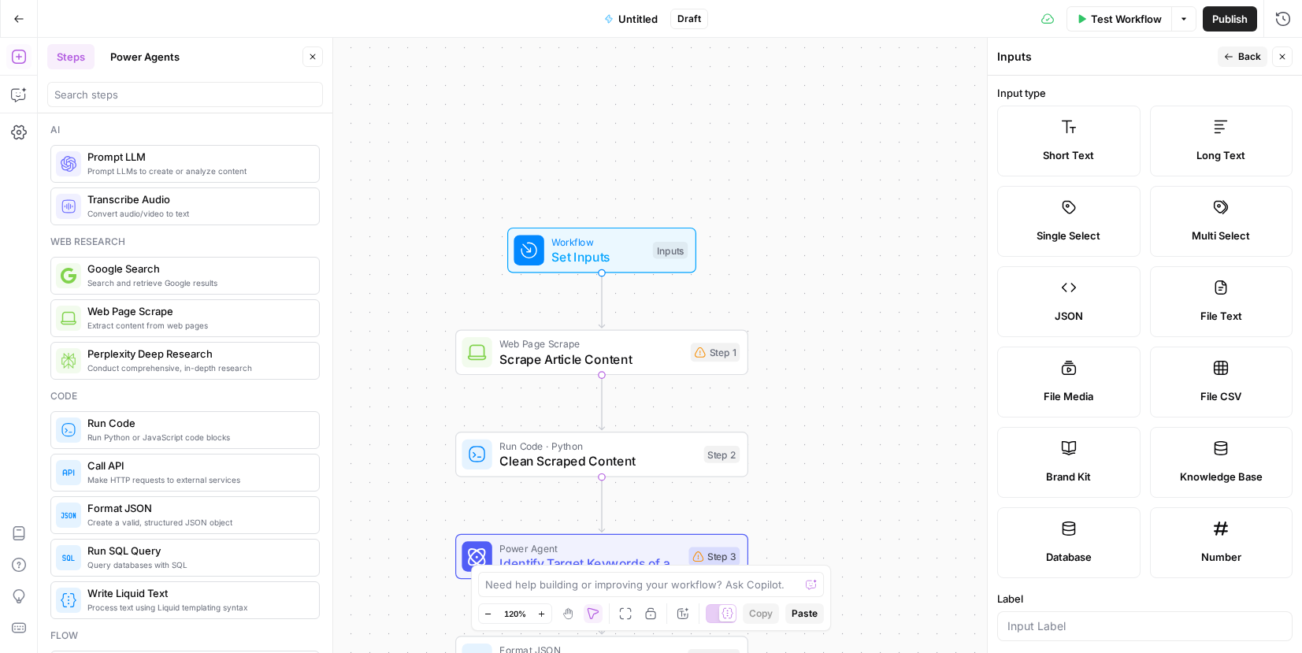
click at [1216, 409] on label "File CSV" at bounding box center [1221, 382] width 143 height 71
type textarea "Supports .csv file type"
click at [1278, 59] on icon "button" at bounding box center [1282, 56] width 9 height 9
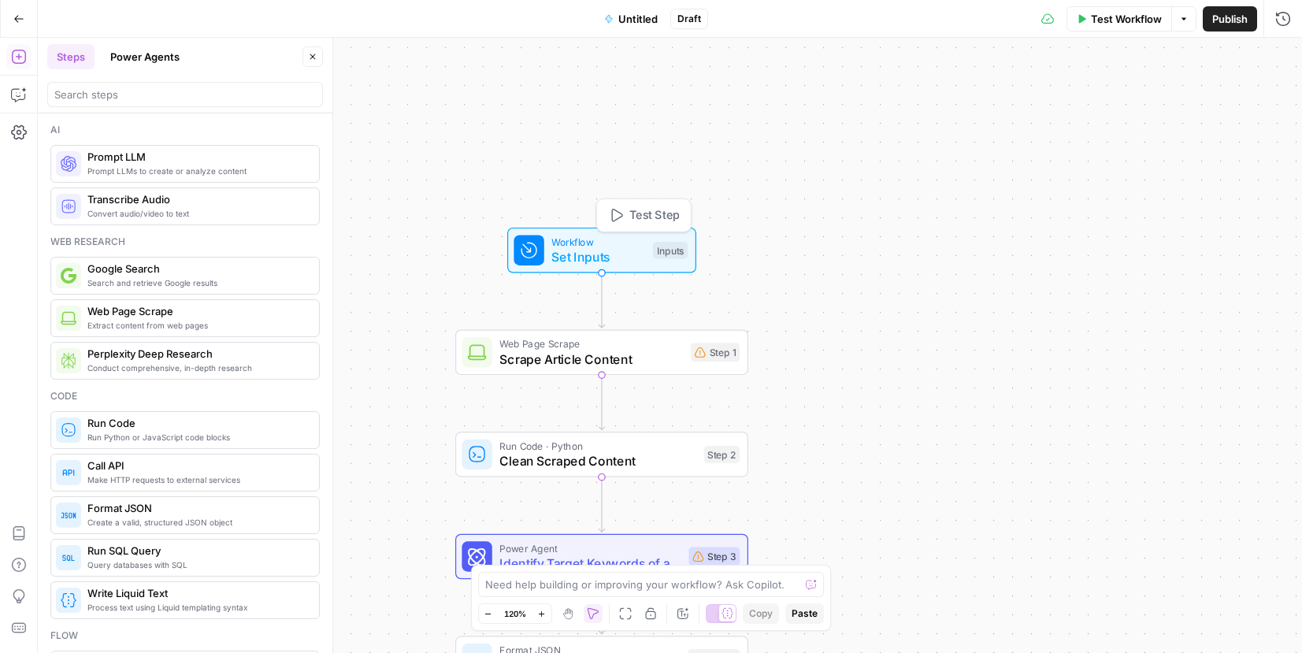
click at [624, 254] on span "Set Inputs" at bounding box center [598, 256] width 94 height 19
click at [1279, 98] on icon "button" at bounding box center [1280, 98] width 9 height 9
click at [1177, 112] on button "Add Field" at bounding box center [1132, 107] width 262 height 25
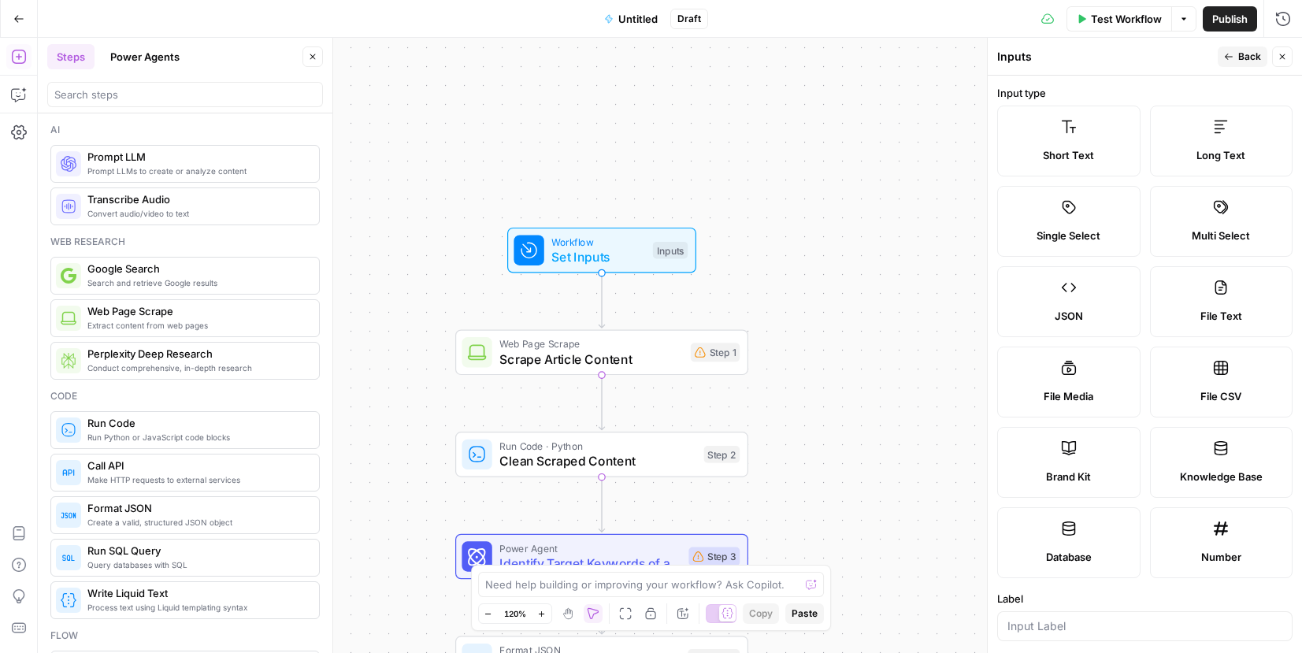
click at [1222, 484] on span "Knowledge Base" at bounding box center [1221, 477] width 83 height 16
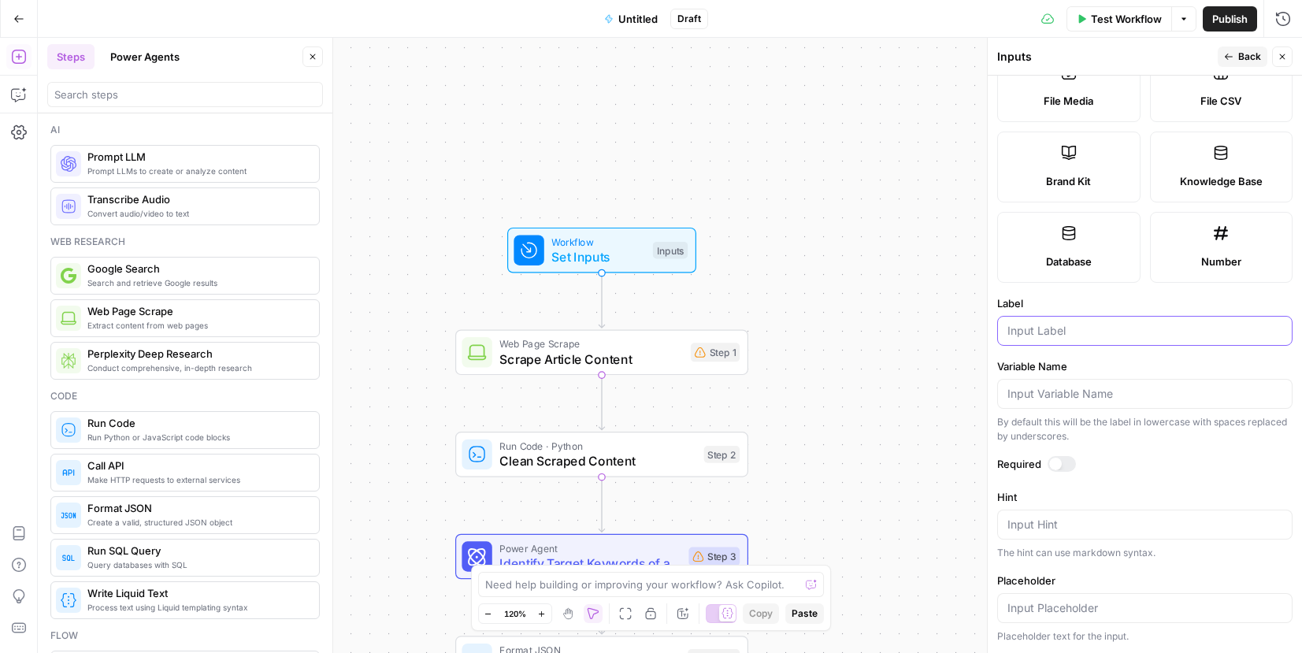
click at [1085, 332] on input "Label" at bounding box center [1145, 331] width 275 height 16
type input "Legally Approved Articles"
click at [1057, 462] on div at bounding box center [1055, 464] width 13 height 13
click at [936, 447] on div "Workflow Set Inputs Inputs Web Page Scrape Scrape Article Content Step 1 Run Co…" at bounding box center [670, 345] width 1264 height 615
click at [1284, 54] on icon "button" at bounding box center [1282, 56] width 9 height 9
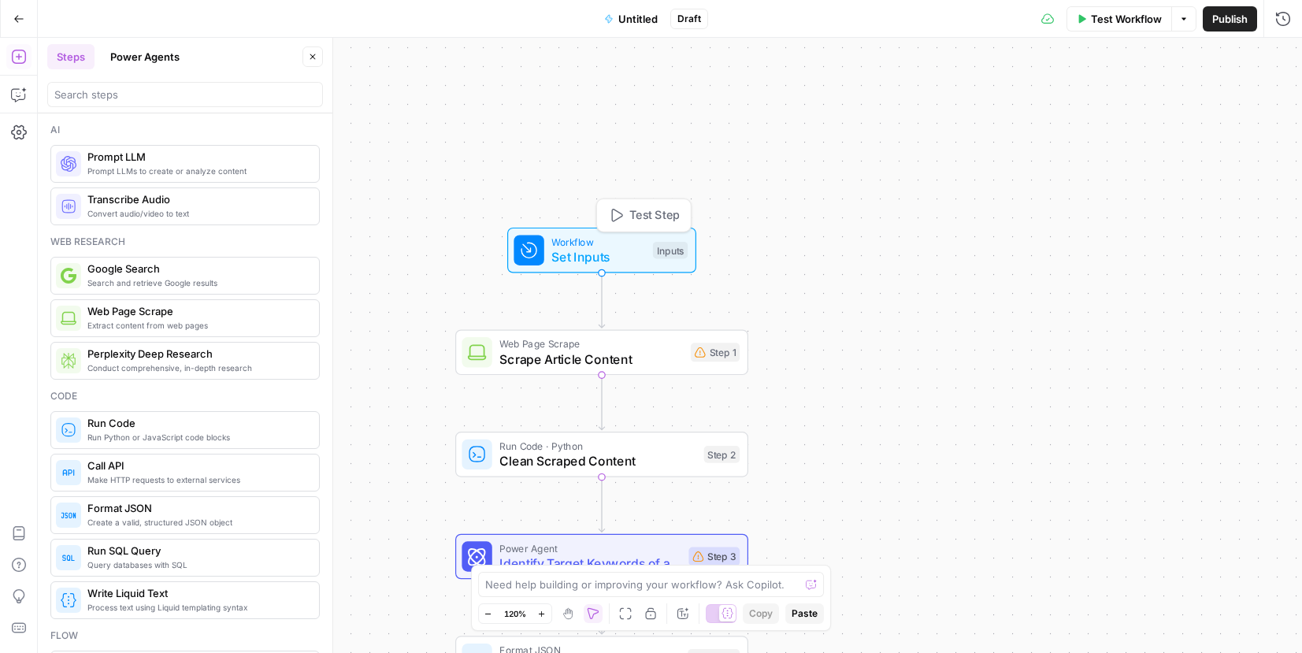
click at [613, 247] on span "Set Inputs" at bounding box center [598, 256] width 94 height 19
click at [1159, 183] on button "Add Field" at bounding box center [1132, 176] width 262 height 25
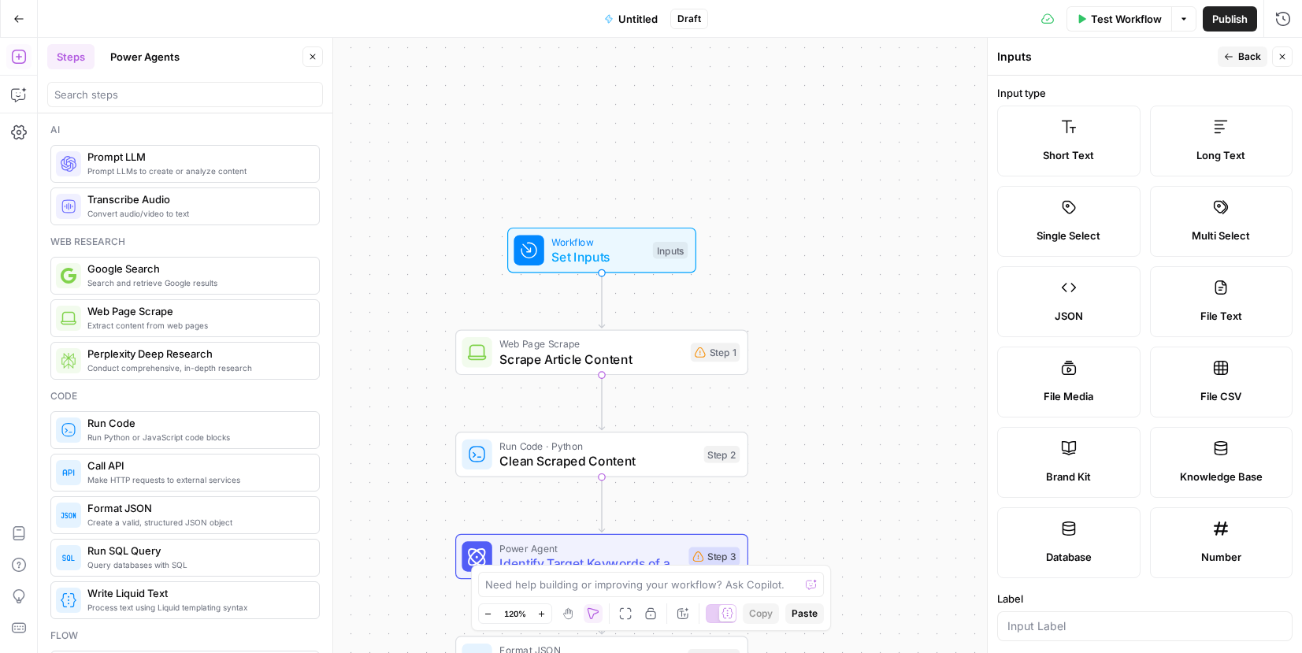
click at [1083, 454] on label "Brand Kit" at bounding box center [1068, 462] width 143 height 71
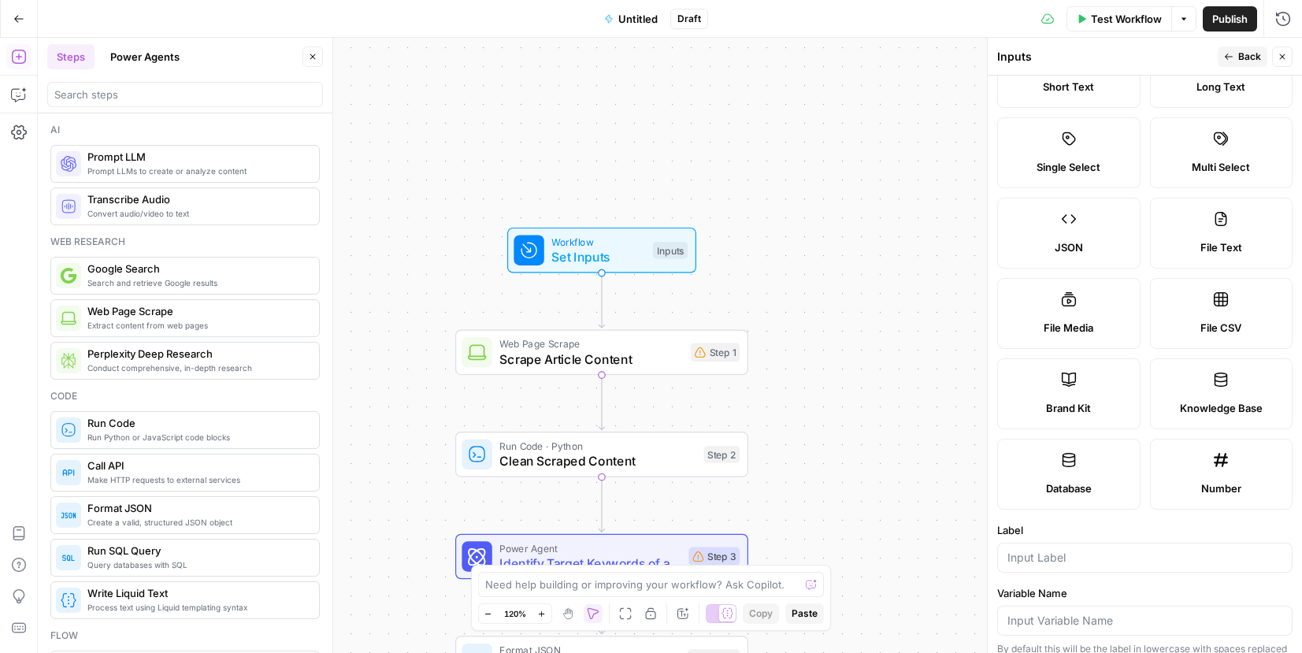
scroll to position [212, 0]
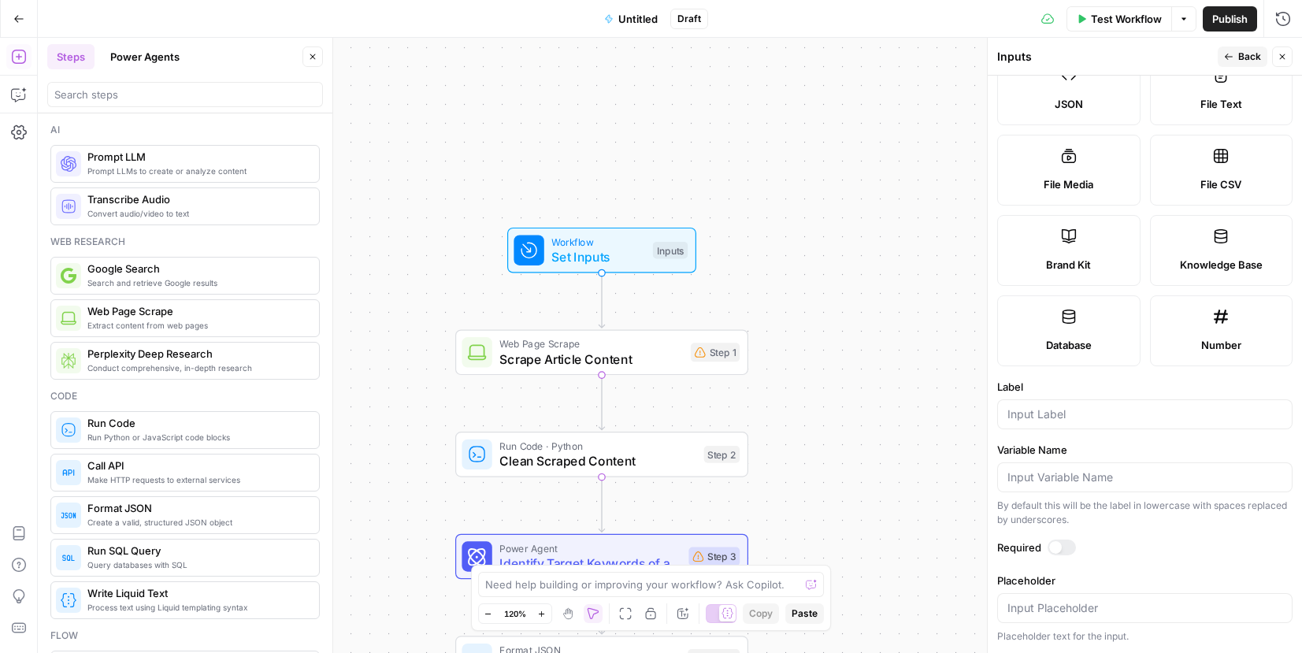
click at [1101, 424] on div at bounding box center [1144, 414] width 295 height 30
type input "L"
type input "AC Brand Kit"
click at [942, 533] on div "Workflow Set Inputs Inputs Web Page Scrape Scrape Article Content Step 1 Run Co…" at bounding box center [670, 345] width 1264 height 615
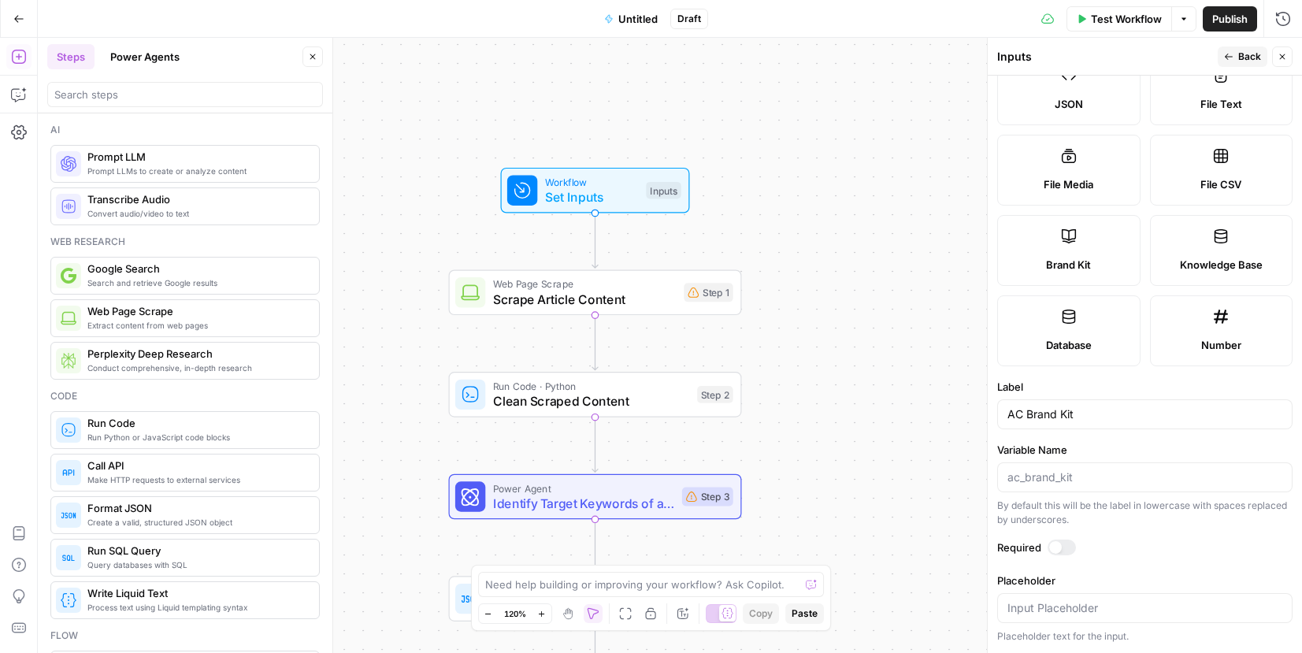
click at [1283, 54] on icon "button" at bounding box center [1282, 56] width 9 height 9
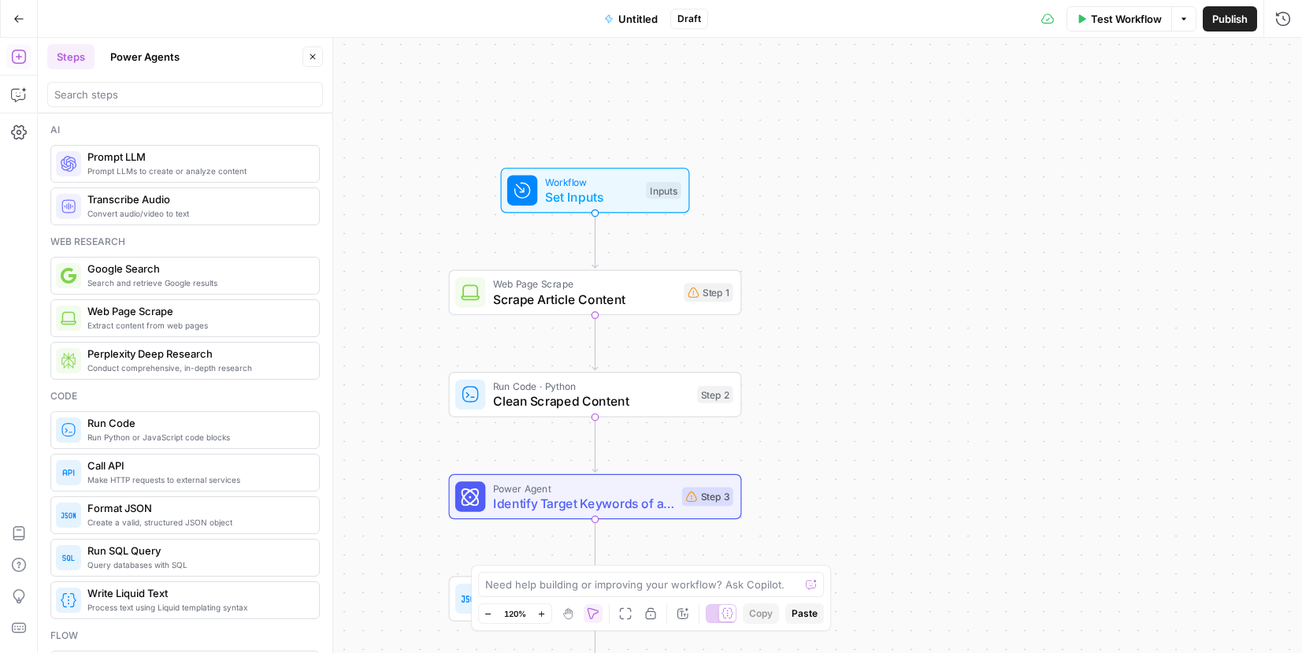
click at [617, 182] on span "Workflow" at bounding box center [592, 181] width 94 height 15
click at [1145, 240] on span "Add Field" at bounding box center [1125, 240] width 46 height 16
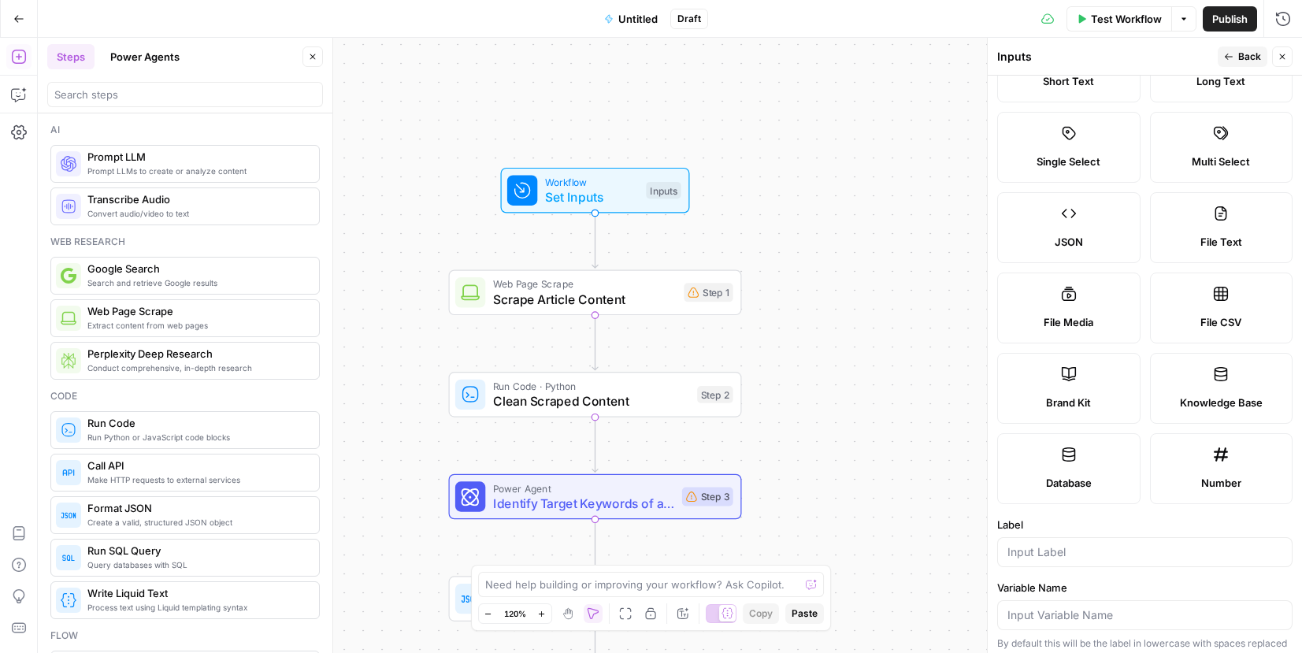
scroll to position [0, 0]
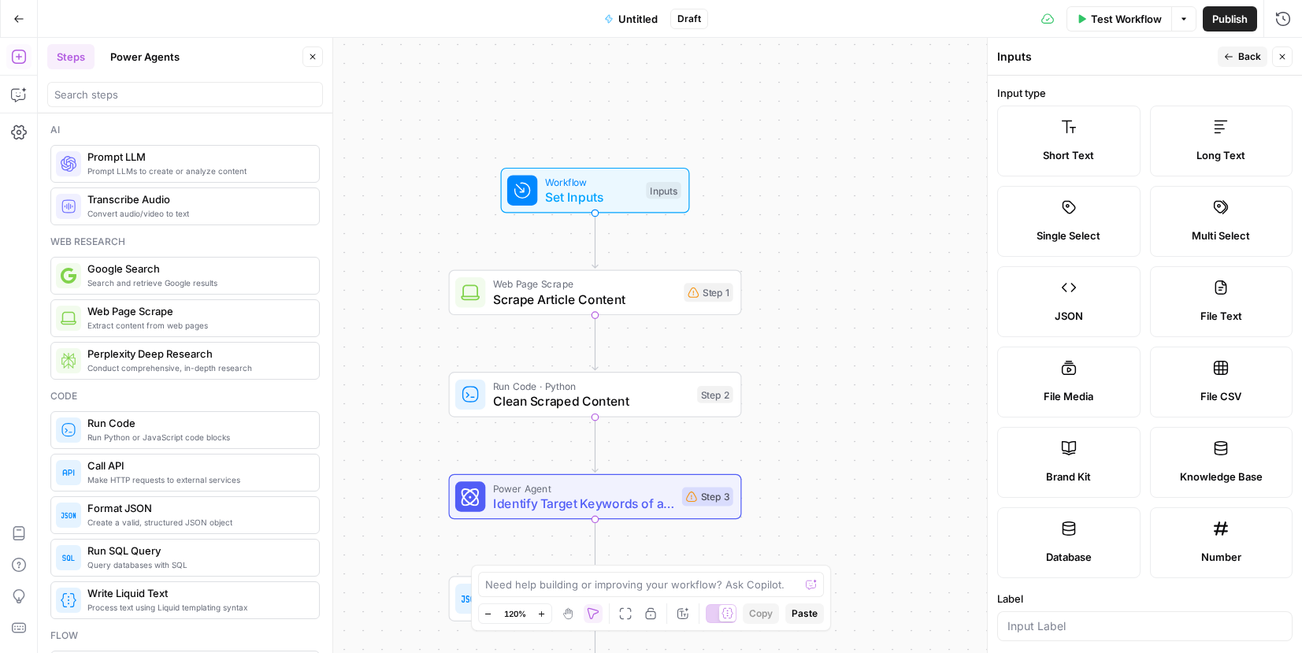
click at [1222, 452] on icon at bounding box center [1221, 448] width 16 height 16
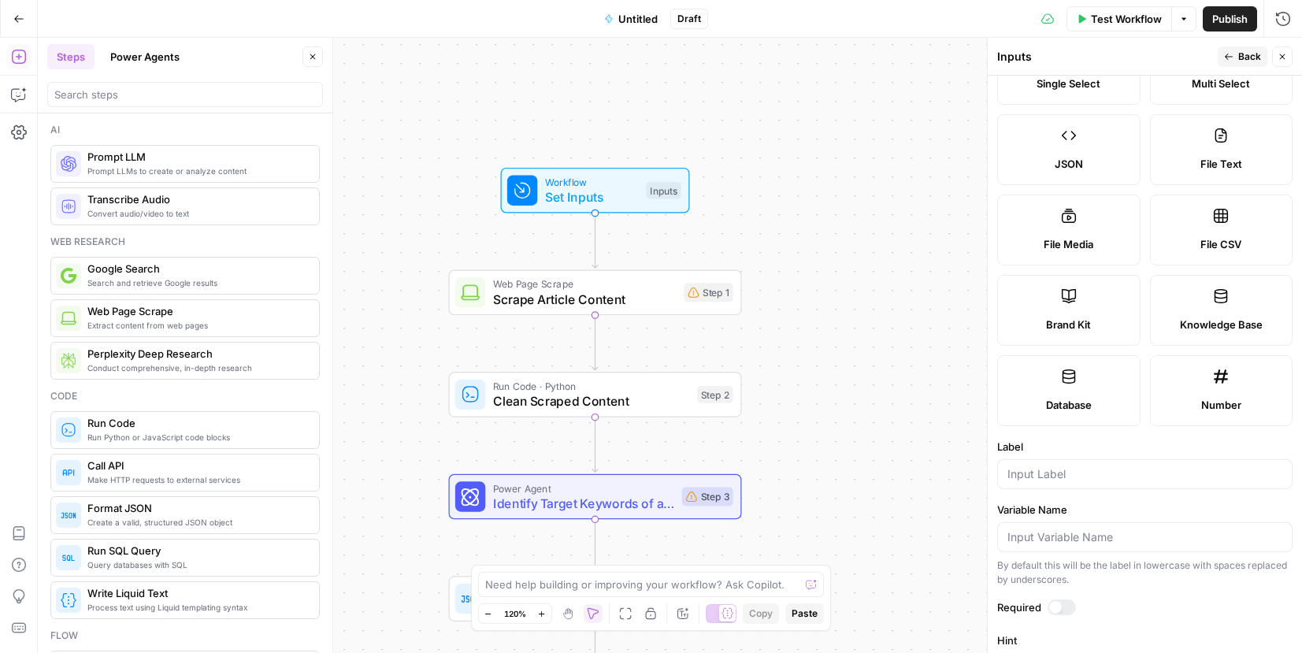
scroll to position [295, 0]
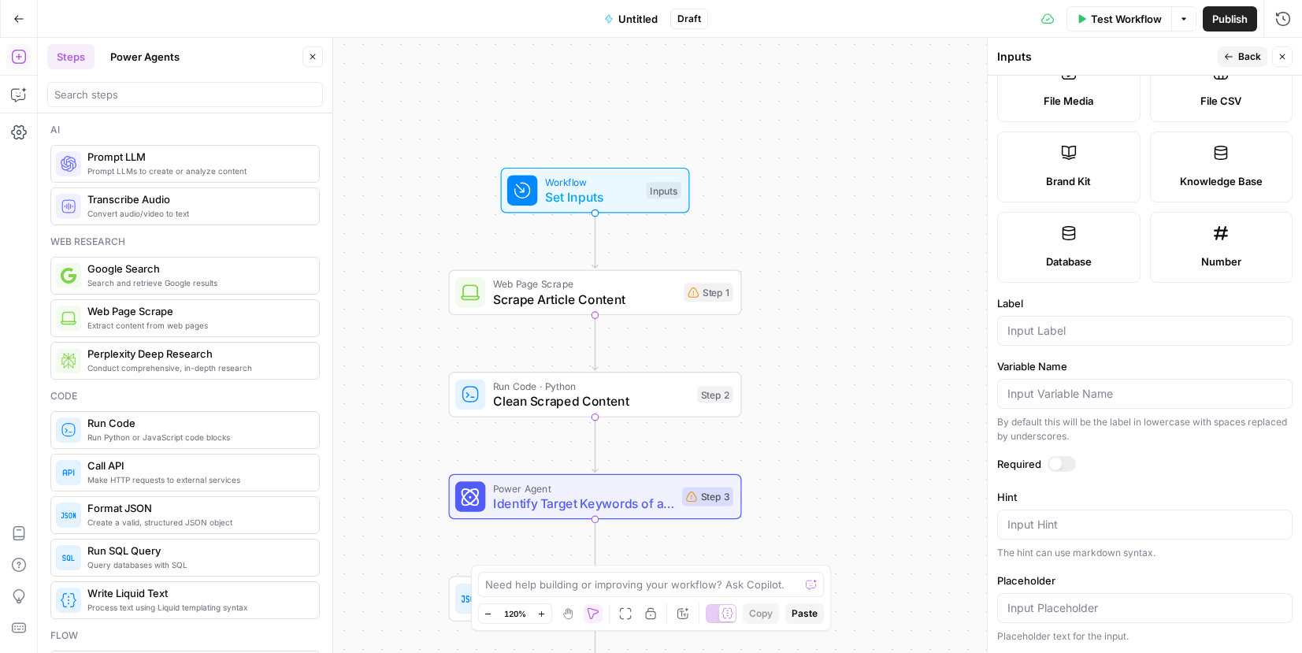
click at [1076, 345] on div at bounding box center [1144, 331] width 295 height 30
type input "AC Briefs"
click at [1063, 461] on div at bounding box center [1062, 464] width 28 height 16
click at [1276, 58] on button "Close" at bounding box center [1282, 56] width 20 height 20
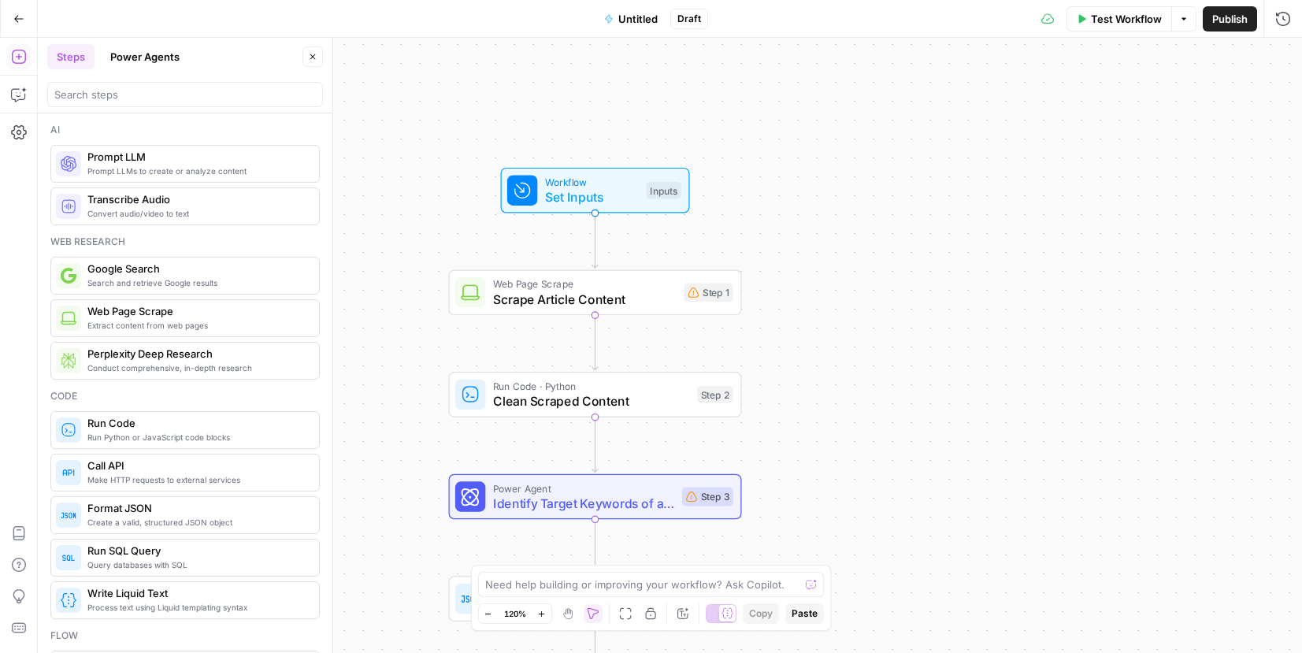
click at [602, 195] on span "Set Inputs" at bounding box center [592, 197] width 94 height 19
click at [1123, 300] on span "Add Field" at bounding box center [1125, 303] width 46 height 16
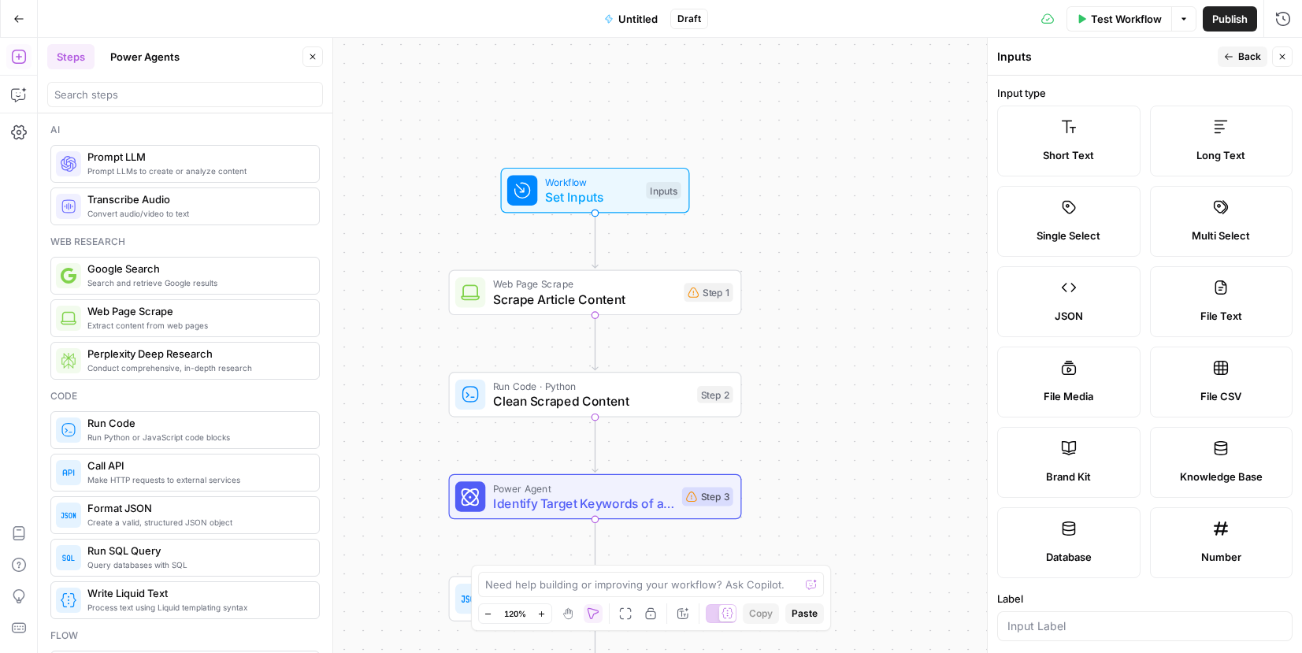
click at [1058, 132] on label "Short Text" at bounding box center [1068, 141] width 143 height 71
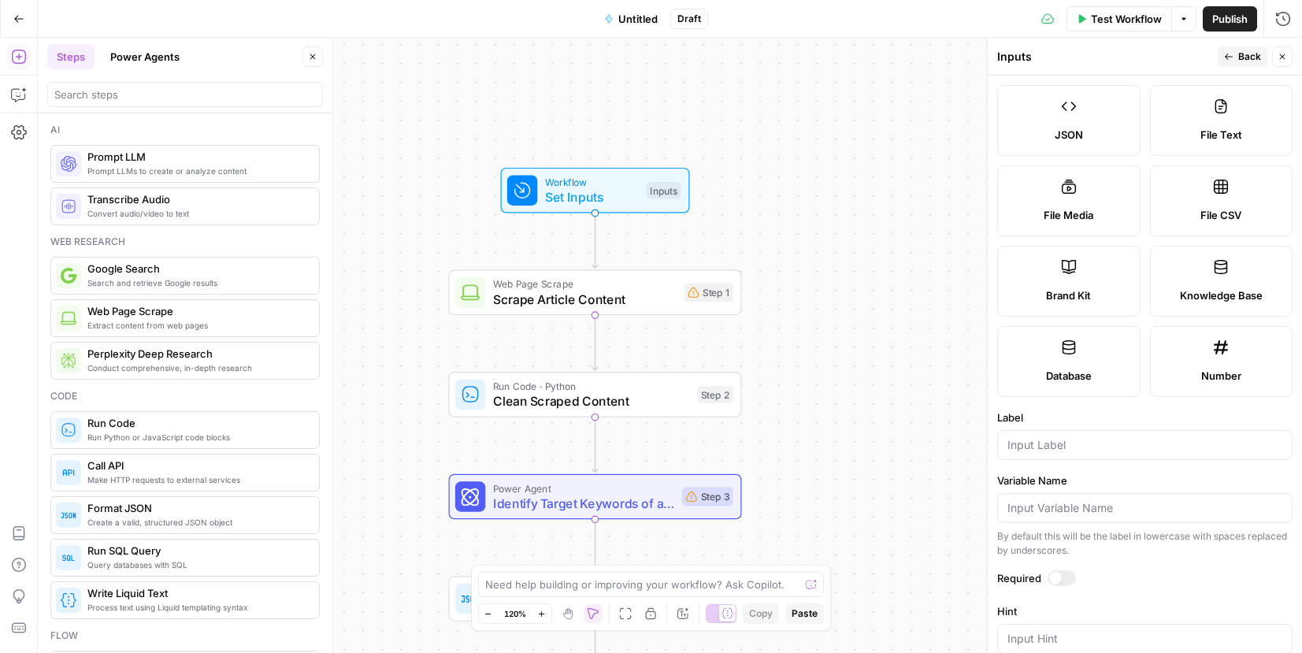
scroll to position [192, 0]
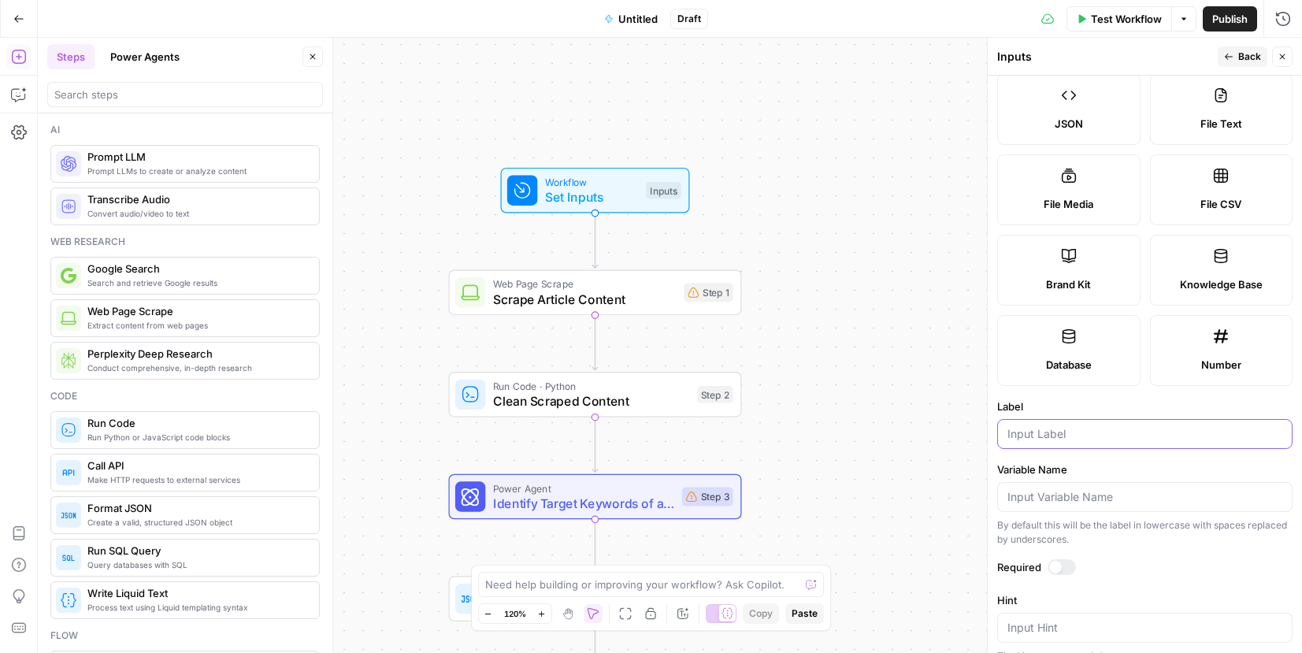
click at [1058, 436] on input "Label" at bounding box center [1145, 434] width 275 height 16
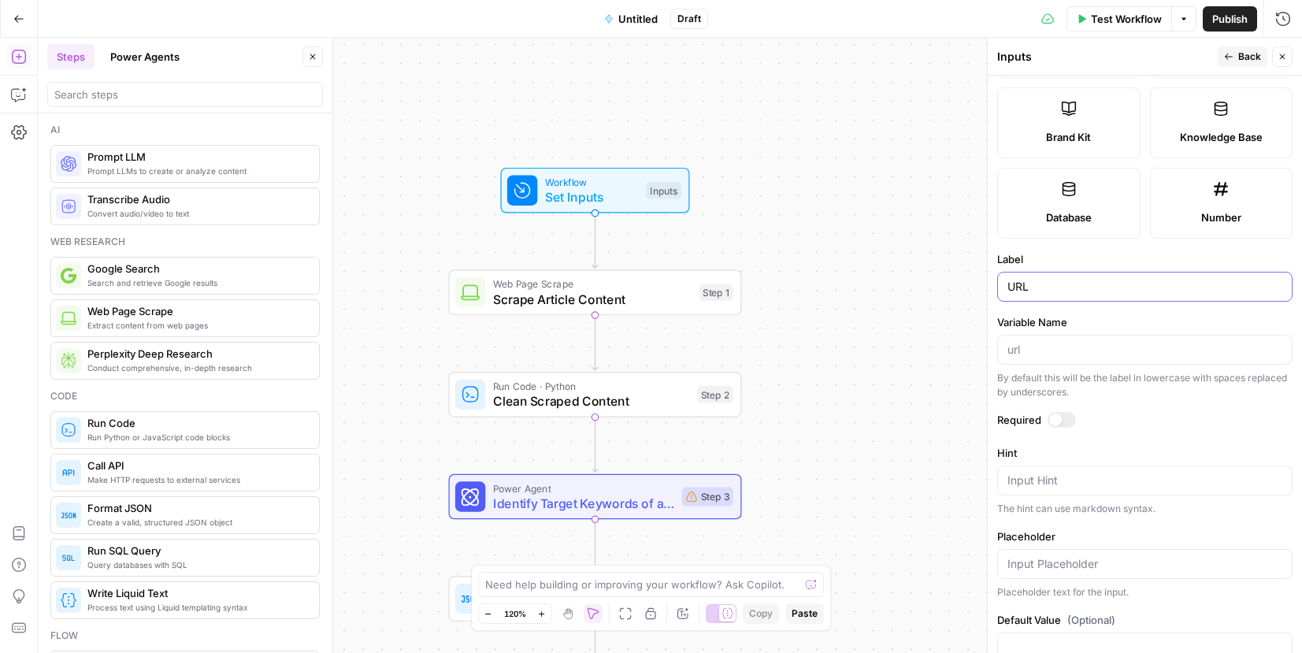
scroll to position [380, 0]
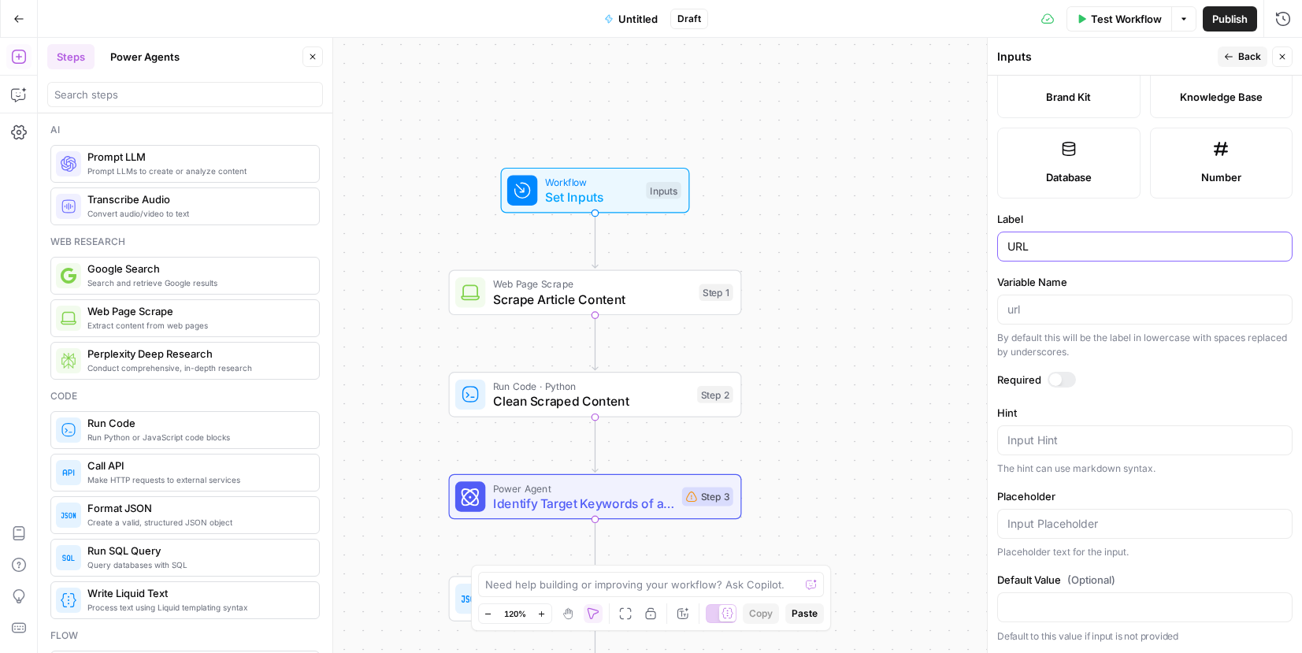
type input "URL"
click at [1059, 373] on div at bounding box center [1062, 380] width 28 height 16
click at [1278, 55] on icon "button" at bounding box center [1282, 56] width 9 height 9
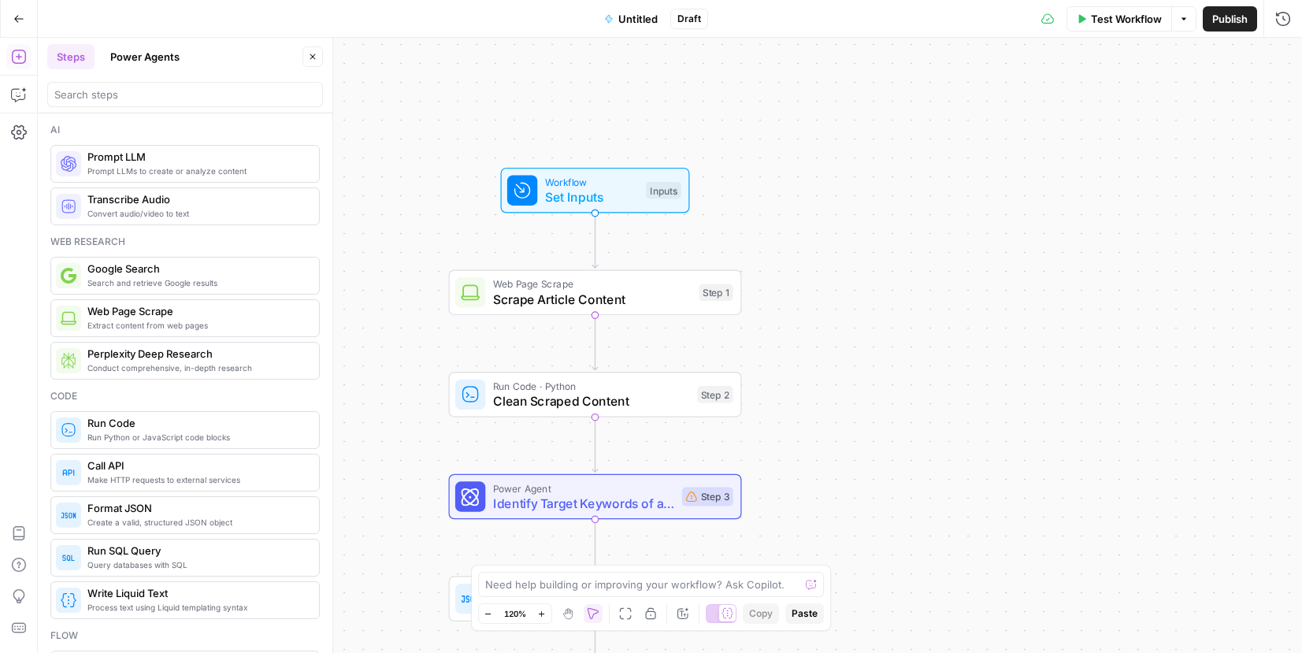
click at [636, 19] on span "Untitled" at bounding box center [637, 19] width 39 height 16
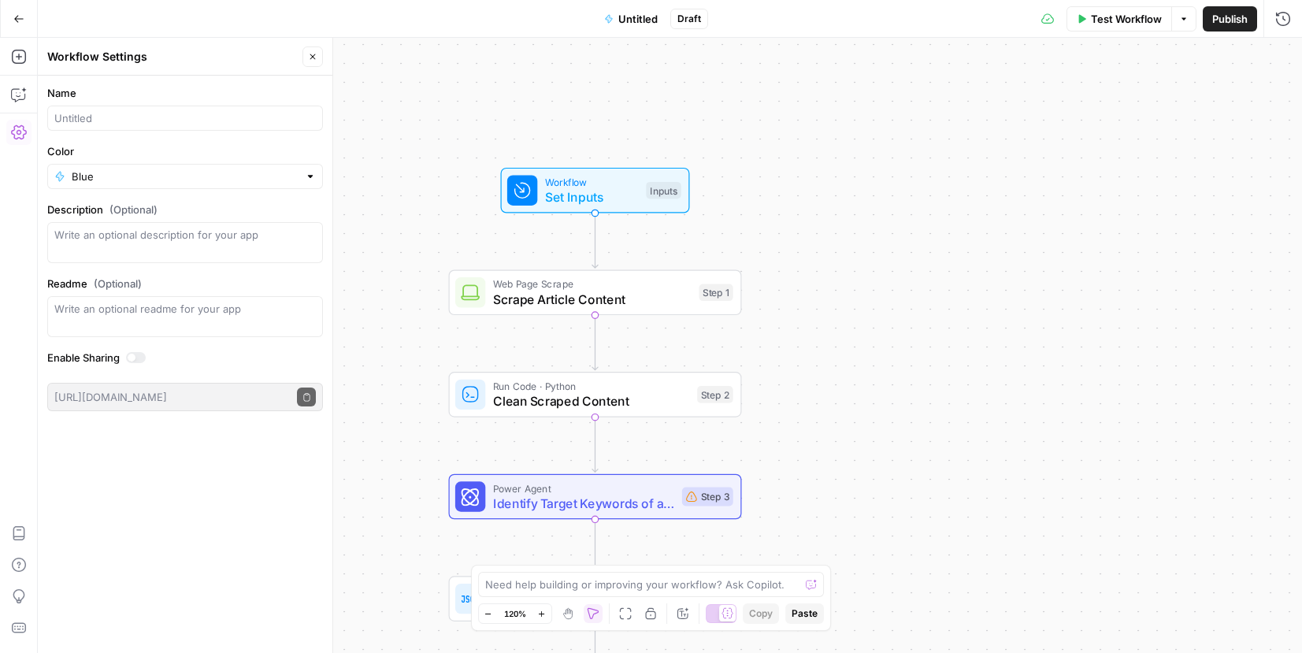
click at [632, 23] on span "Untitled" at bounding box center [637, 19] width 39 height 16
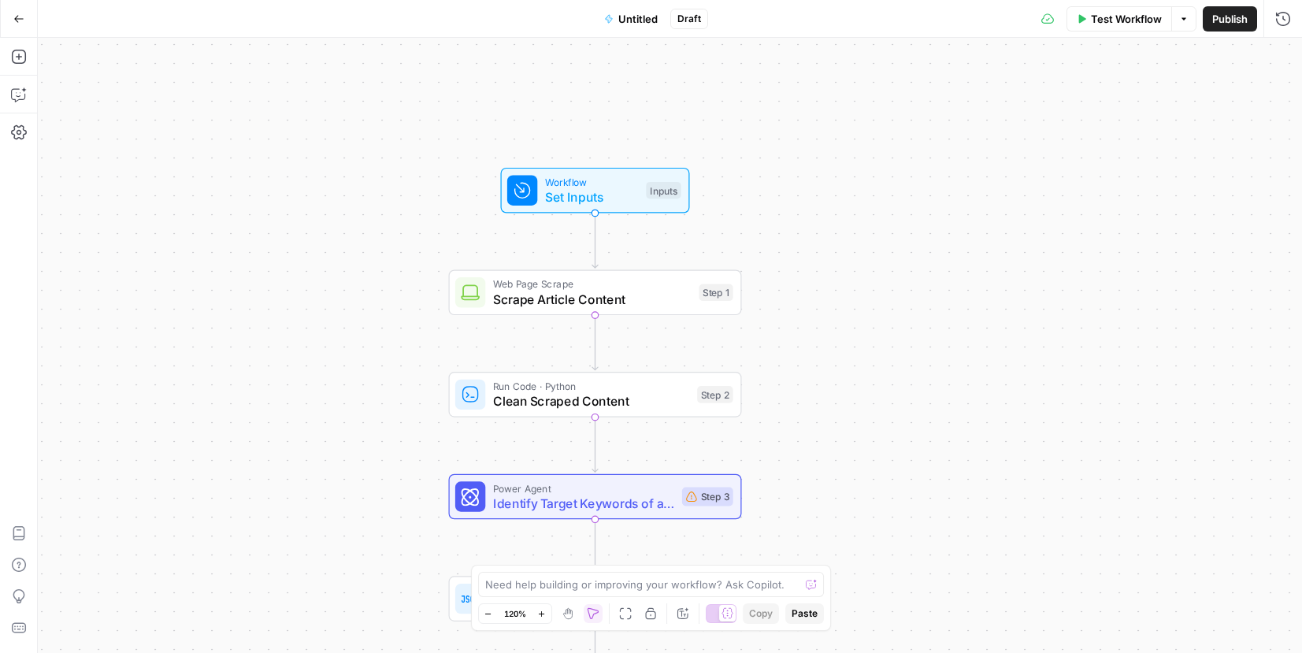
click at [633, 21] on span "Untitled" at bounding box center [637, 19] width 39 height 16
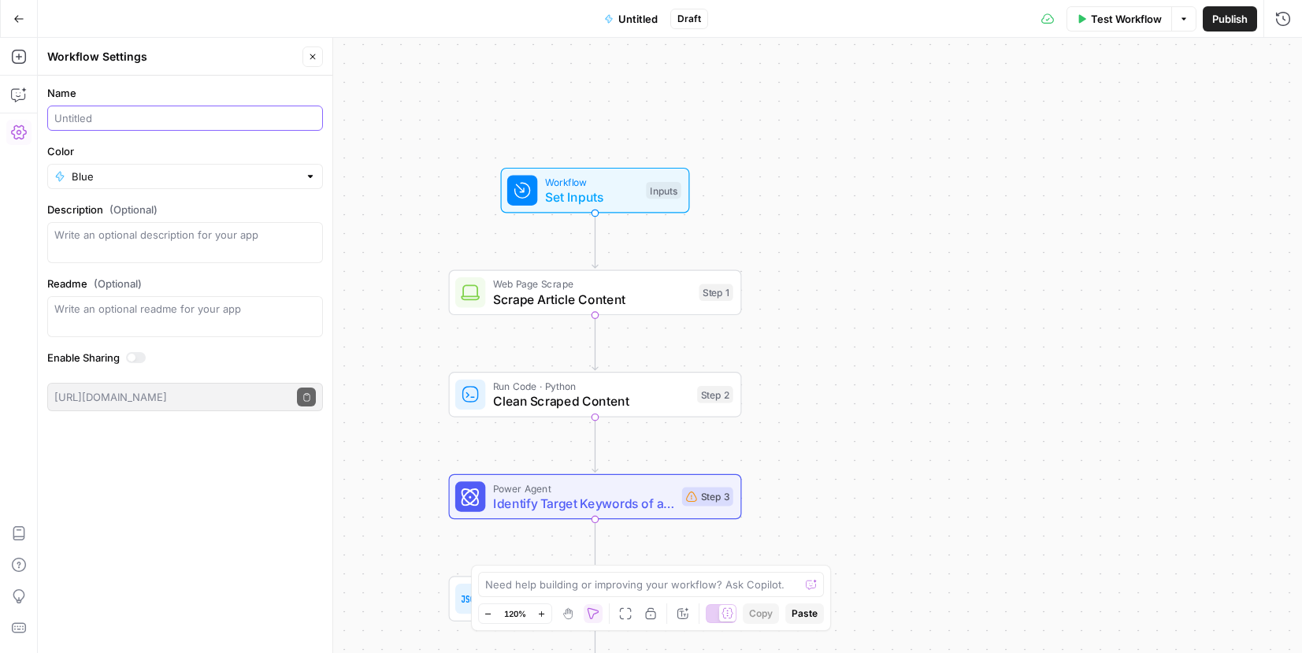
click at [116, 120] on input "Name" at bounding box center [185, 118] width 262 height 16
type input "Project Reforge"
click at [133, 170] on input "Color" at bounding box center [185, 177] width 227 height 16
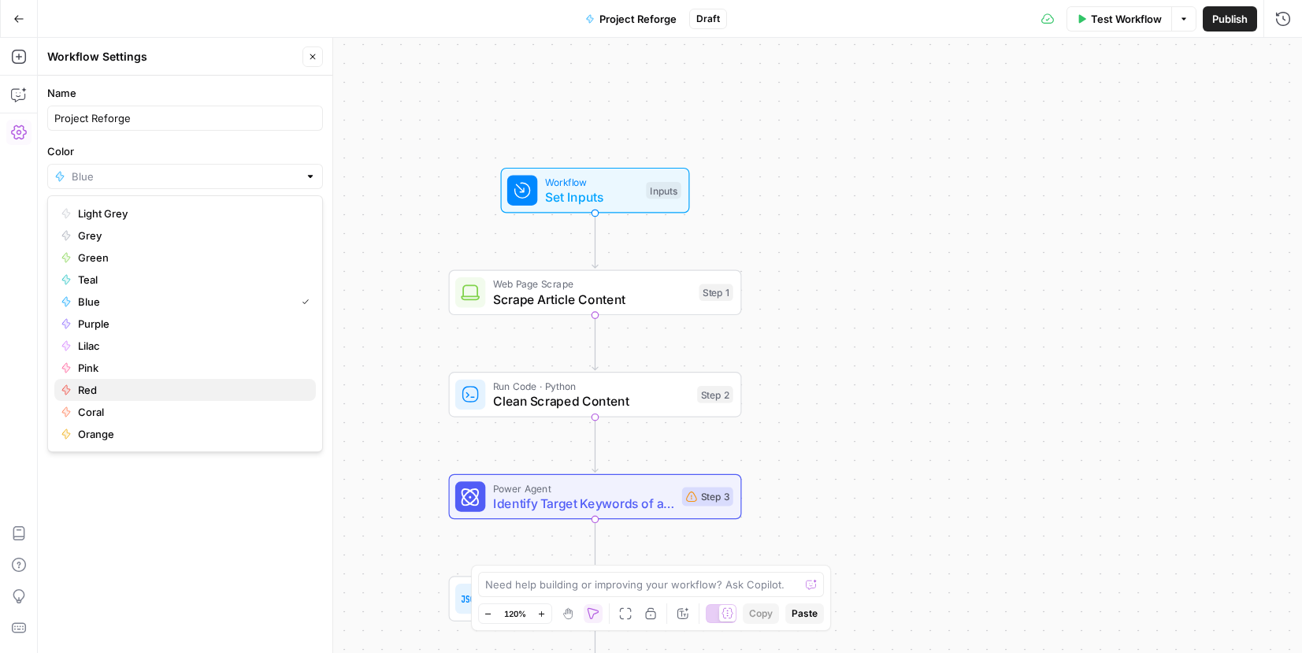
click at [117, 389] on span "Red" at bounding box center [190, 390] width 225 height 16
type input "Red"
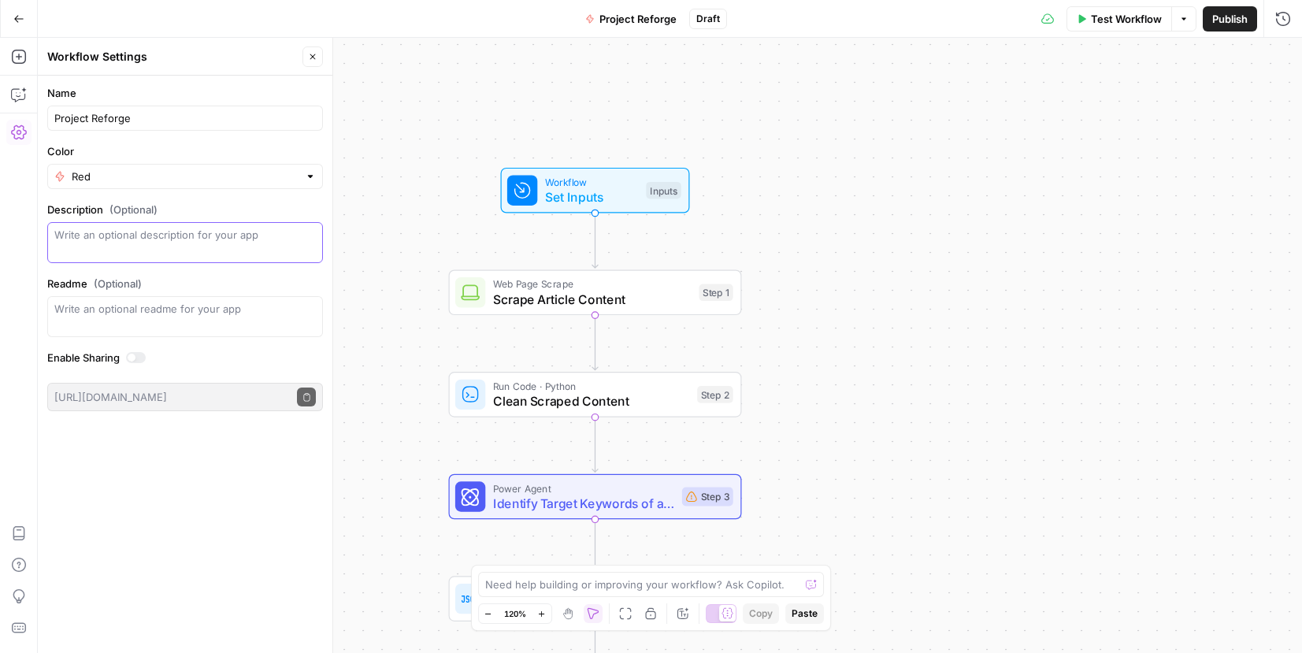
click at [143, 247] on textarea "Description (Optional)" at bounding box center [185, 243] width 262 height 32
type textarea "Rewrite existing AC articles using a list of URLs"
click at [1221, 24] on span "Publish" at bounding box center [1230, 19] width 35 height 16
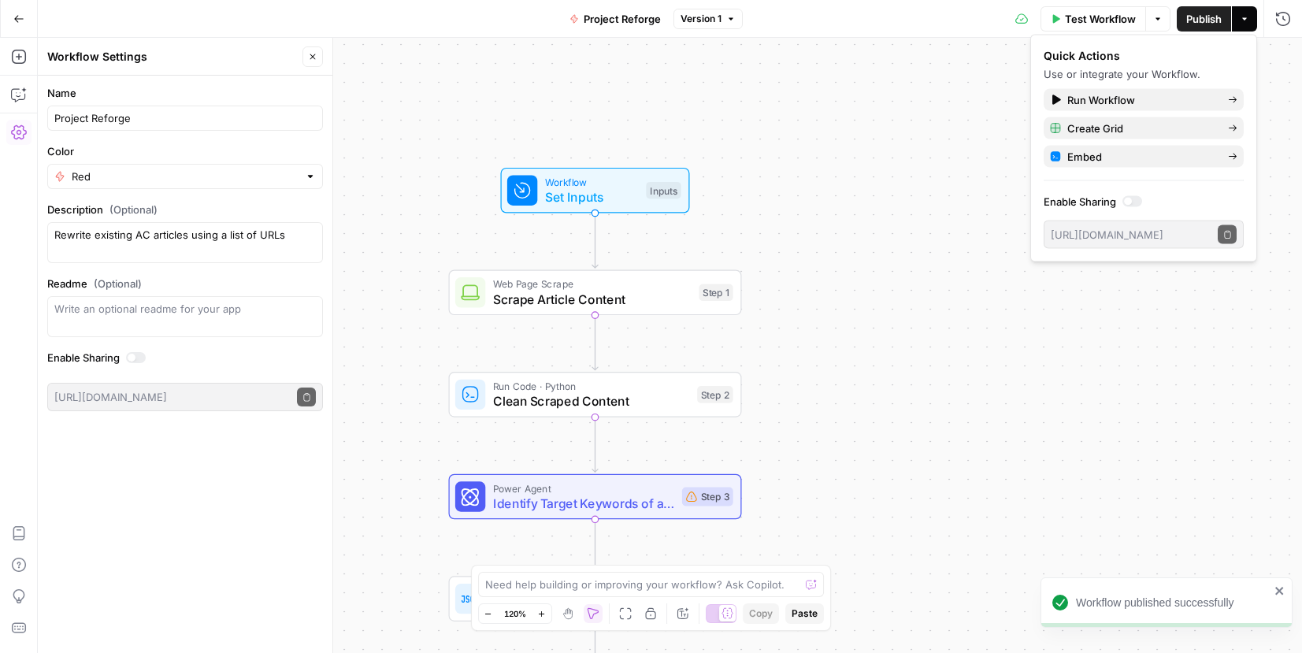
click at [1131, 200] on div at bounding box center [1128, 202] width 8 height 8
click at [1188, 12] on span "Publish" at bounding box center [1204, 19] width 35 height 16
click at [1224, 238] on icon "button" at bounding box center [1228, 234] width 9 height 9
